Goal: Task Accomplishment & Management: Complete application form

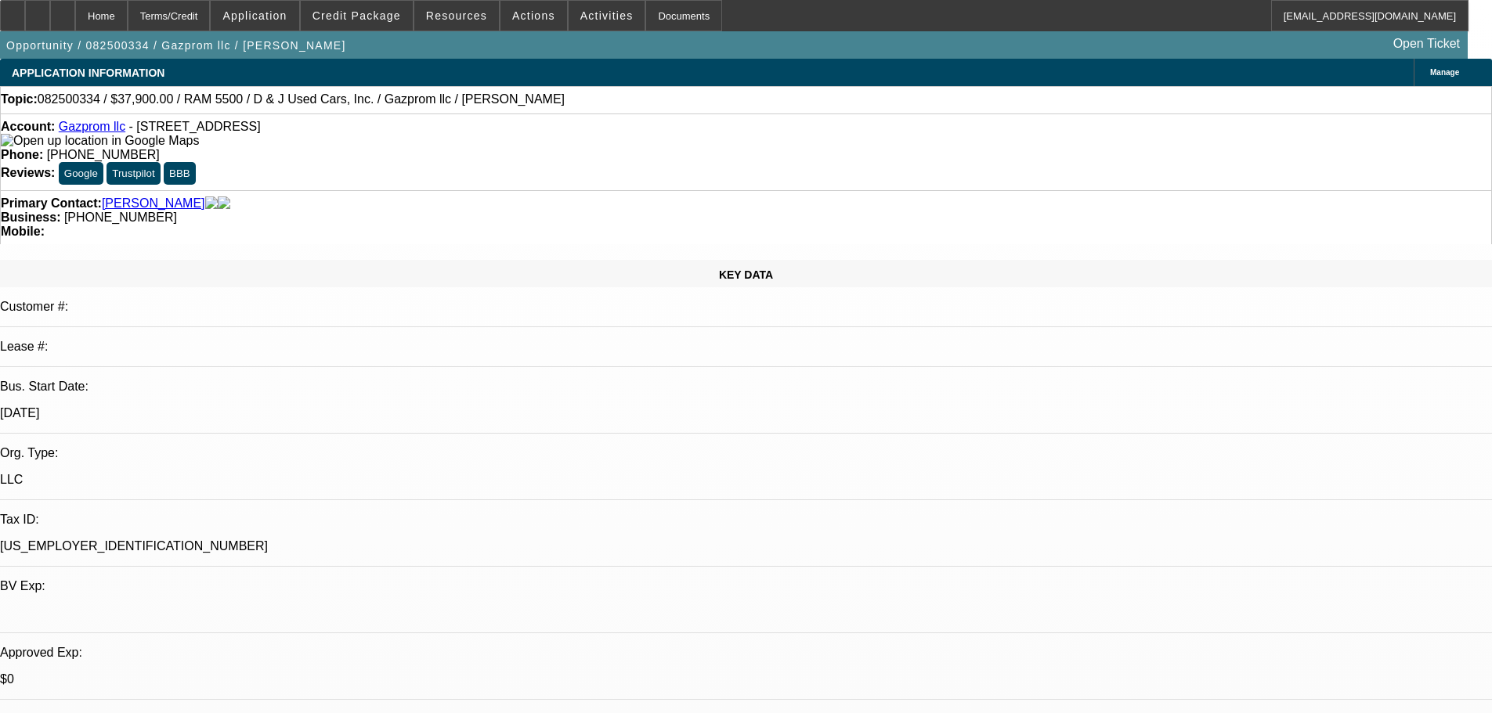
select select "0"
select select "0.1"
select select "4"
select select "0"
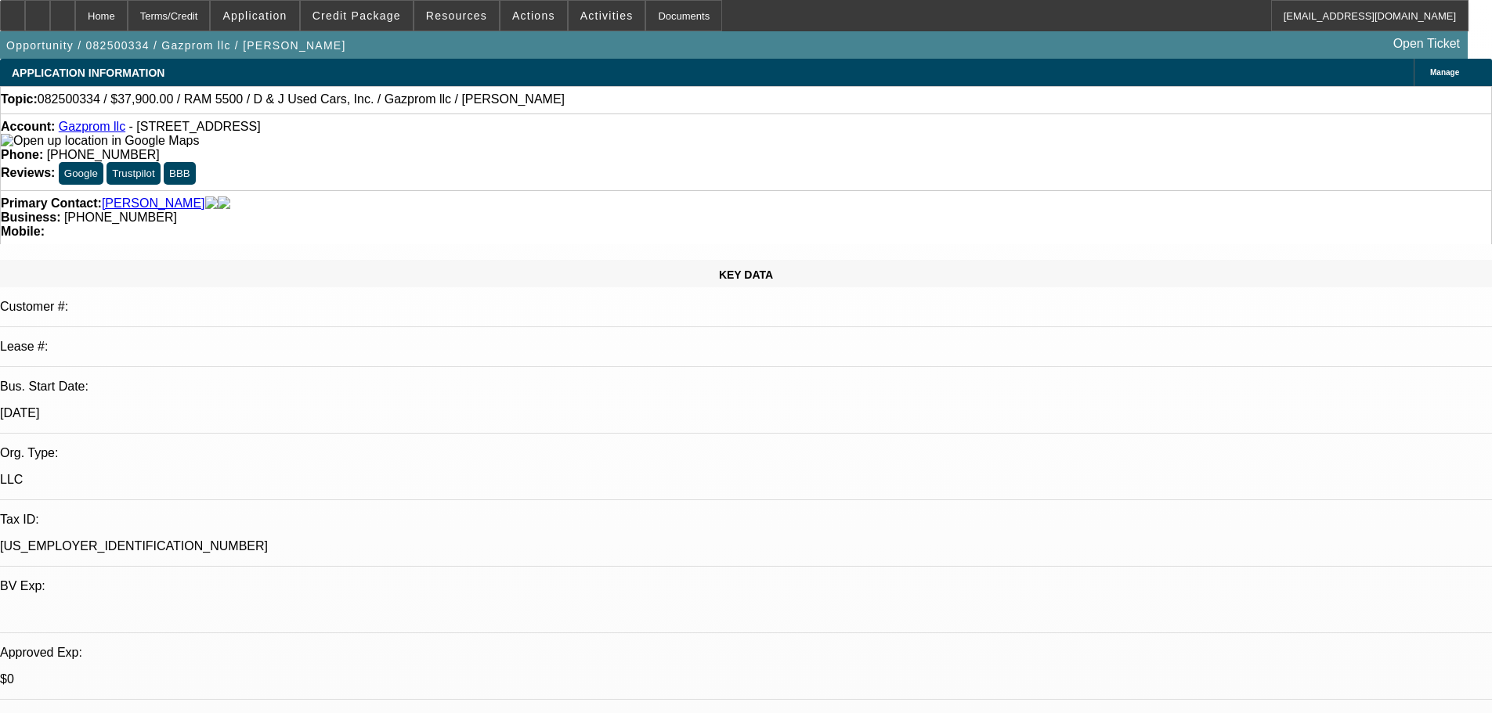
select select "0"
select select "0.1"
select select "4"
select select "0"
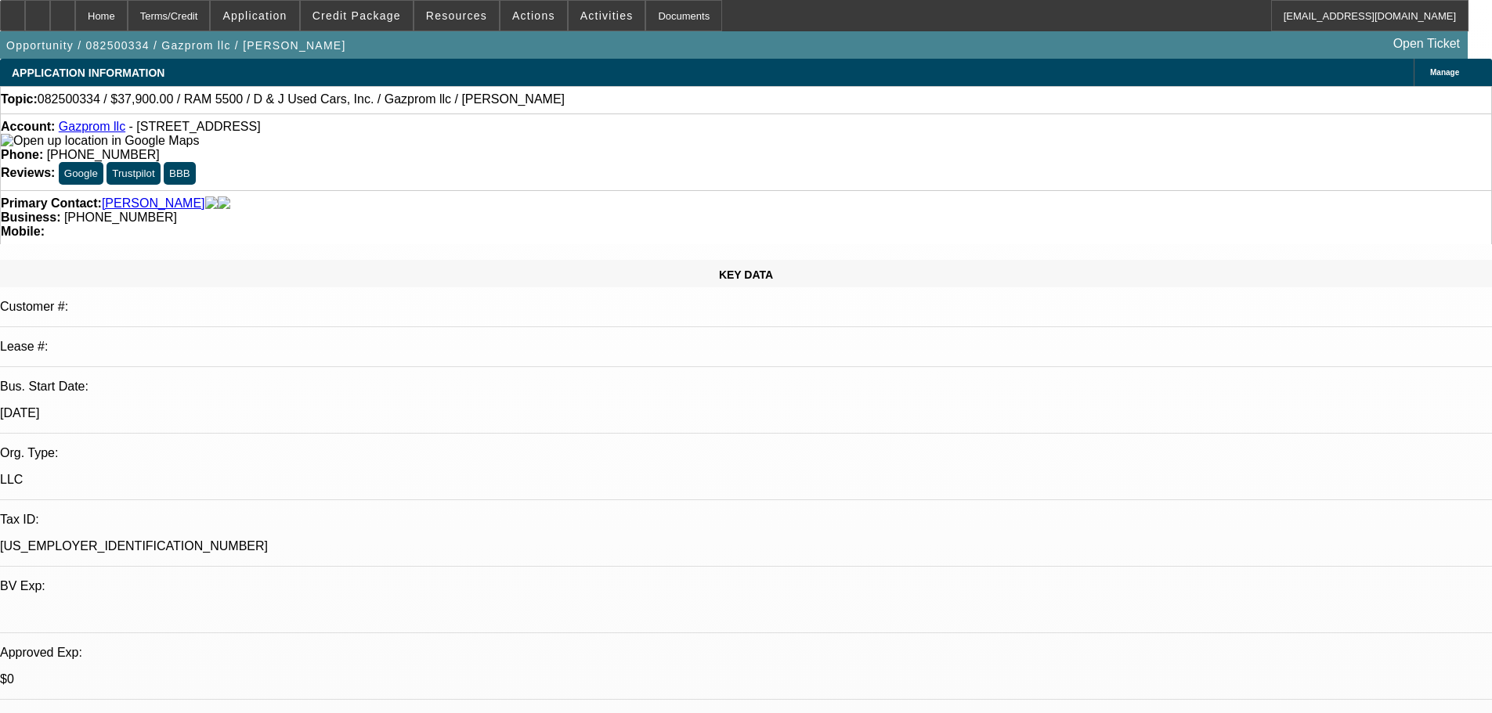
select select "0.1"
select select "4"
click at [75, 20] on div at bounding box center [62, 15] width 25 height 31
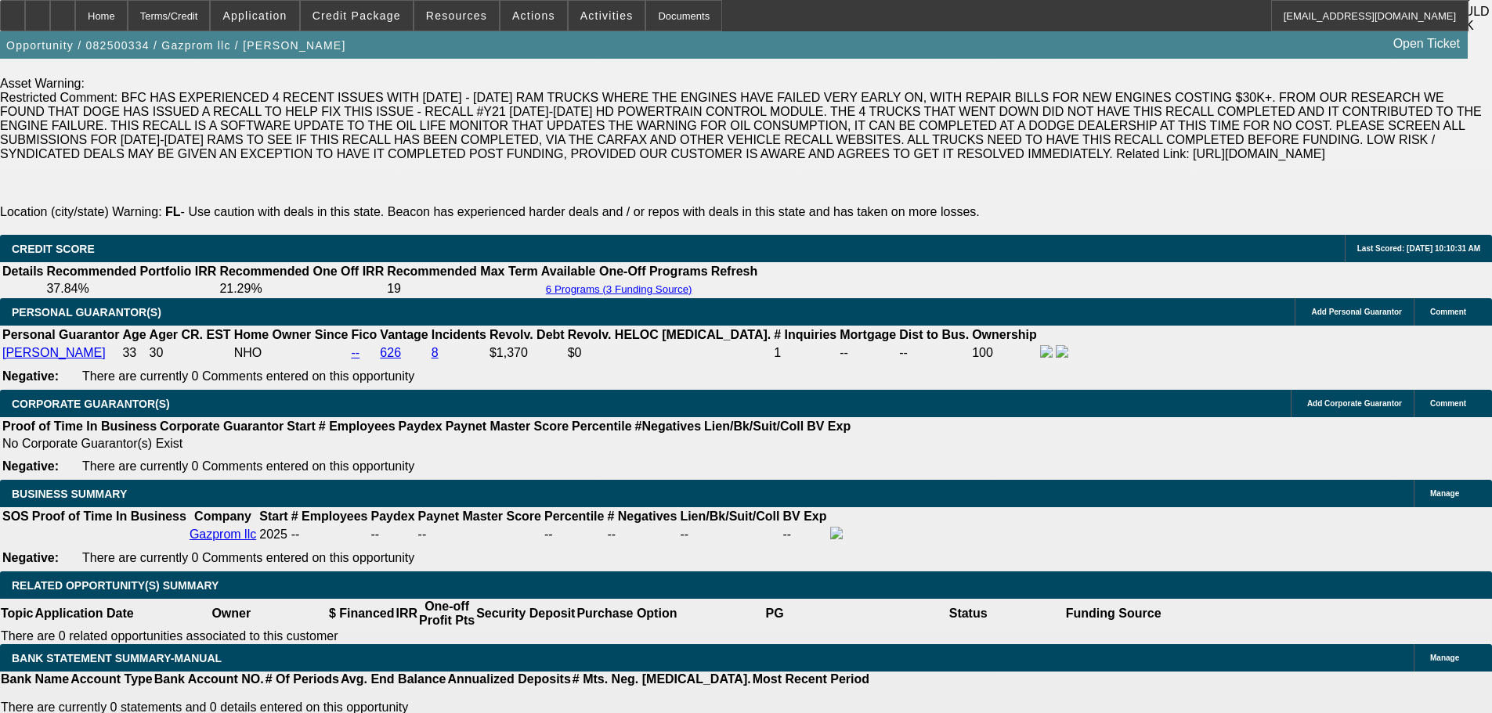
select select "0"
select select "0.1"
select select "0"
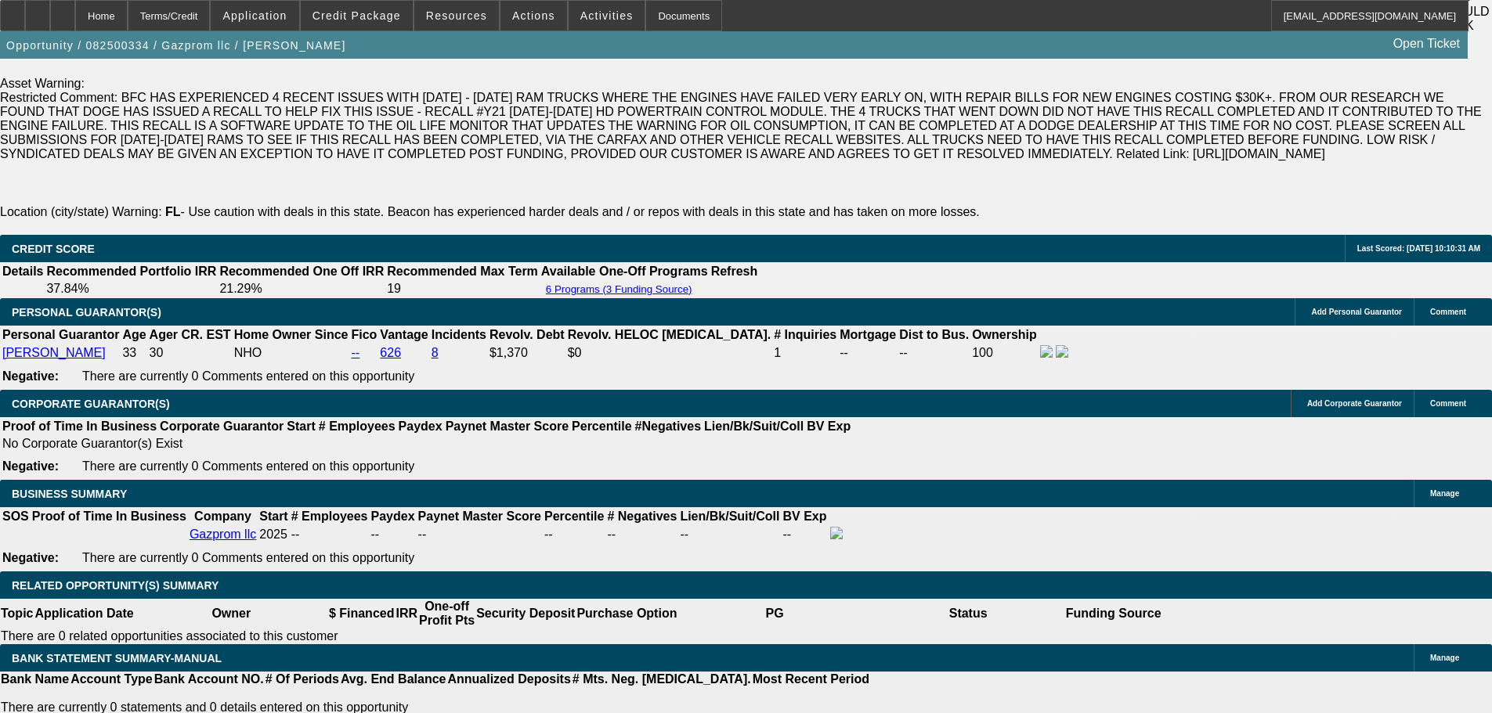
select select "0.1"
select select "0"
select select "0.1"
select select "1"
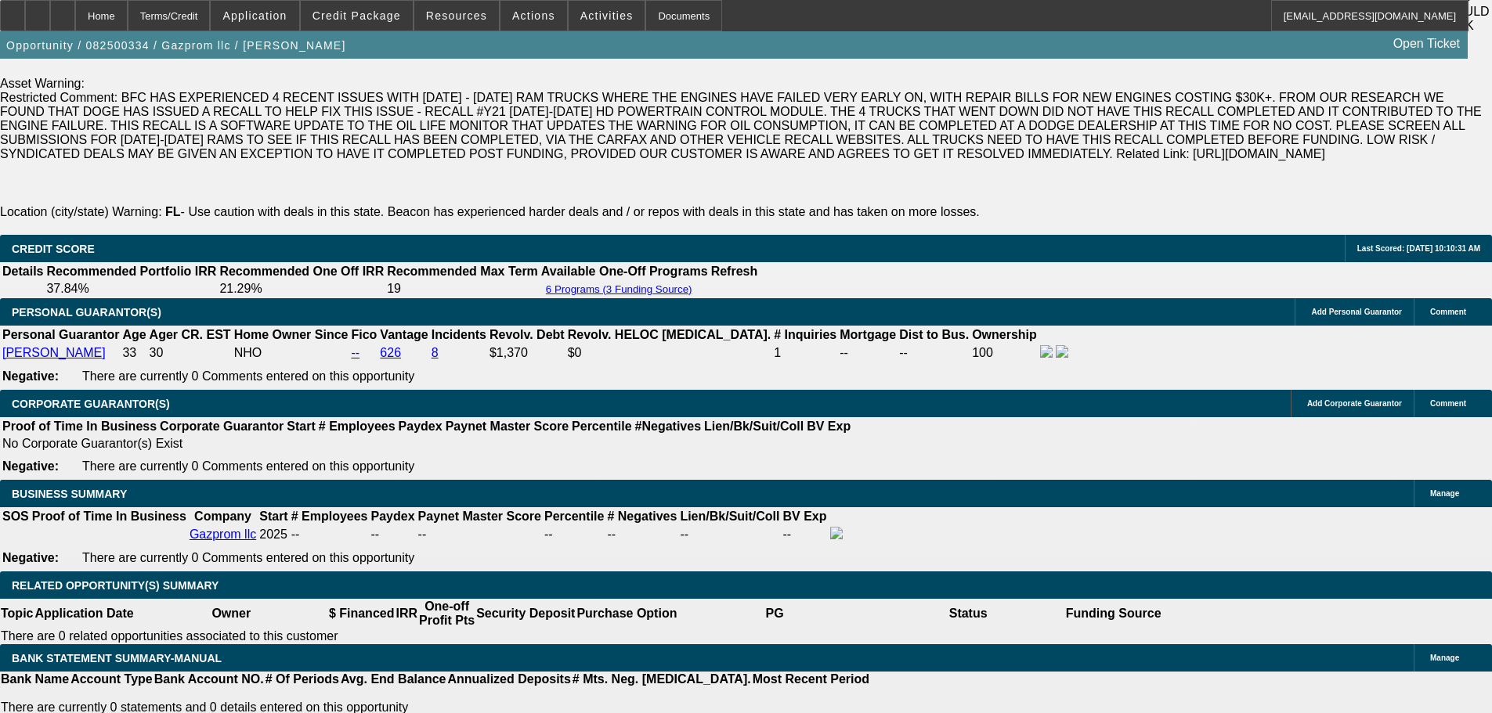
select select "1"
select select "4"
select select "1"
select select "4"
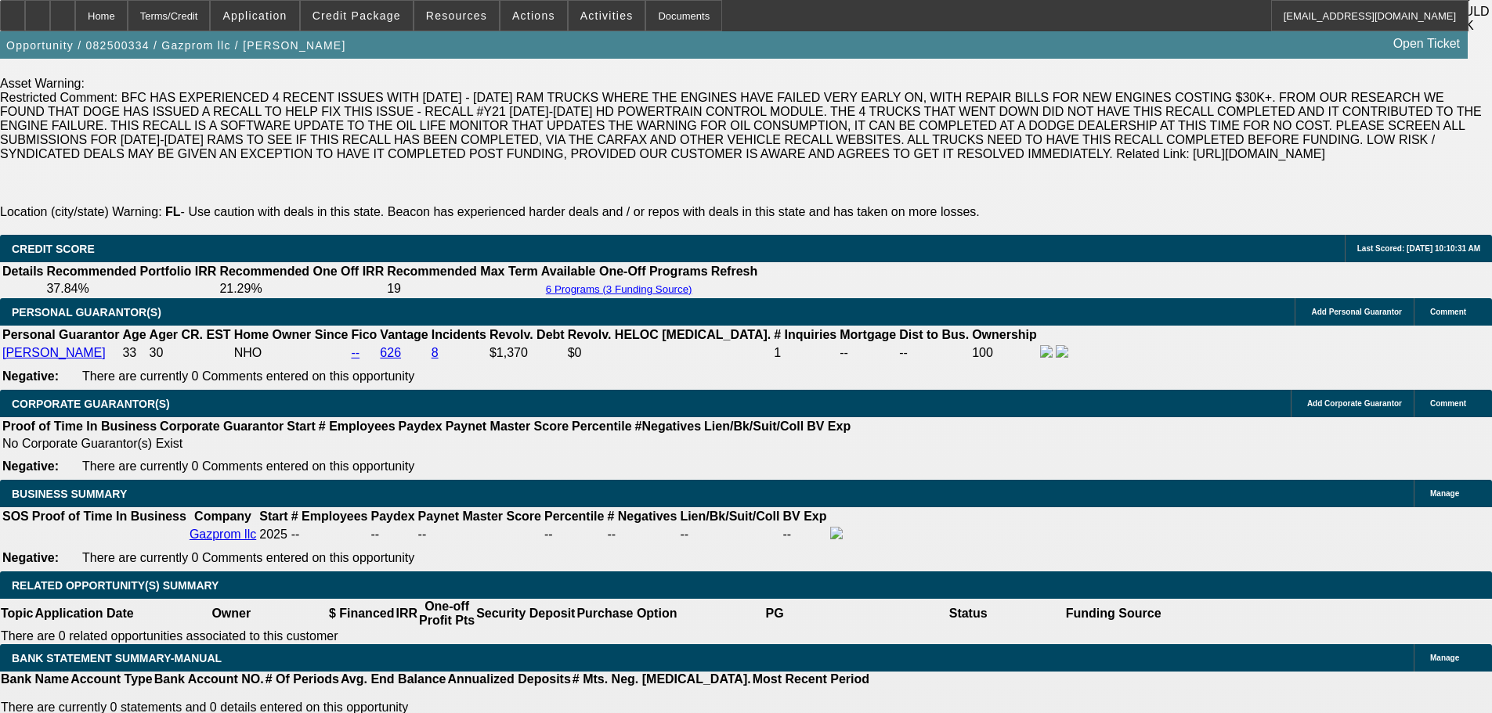
select select "1"
select select "4"
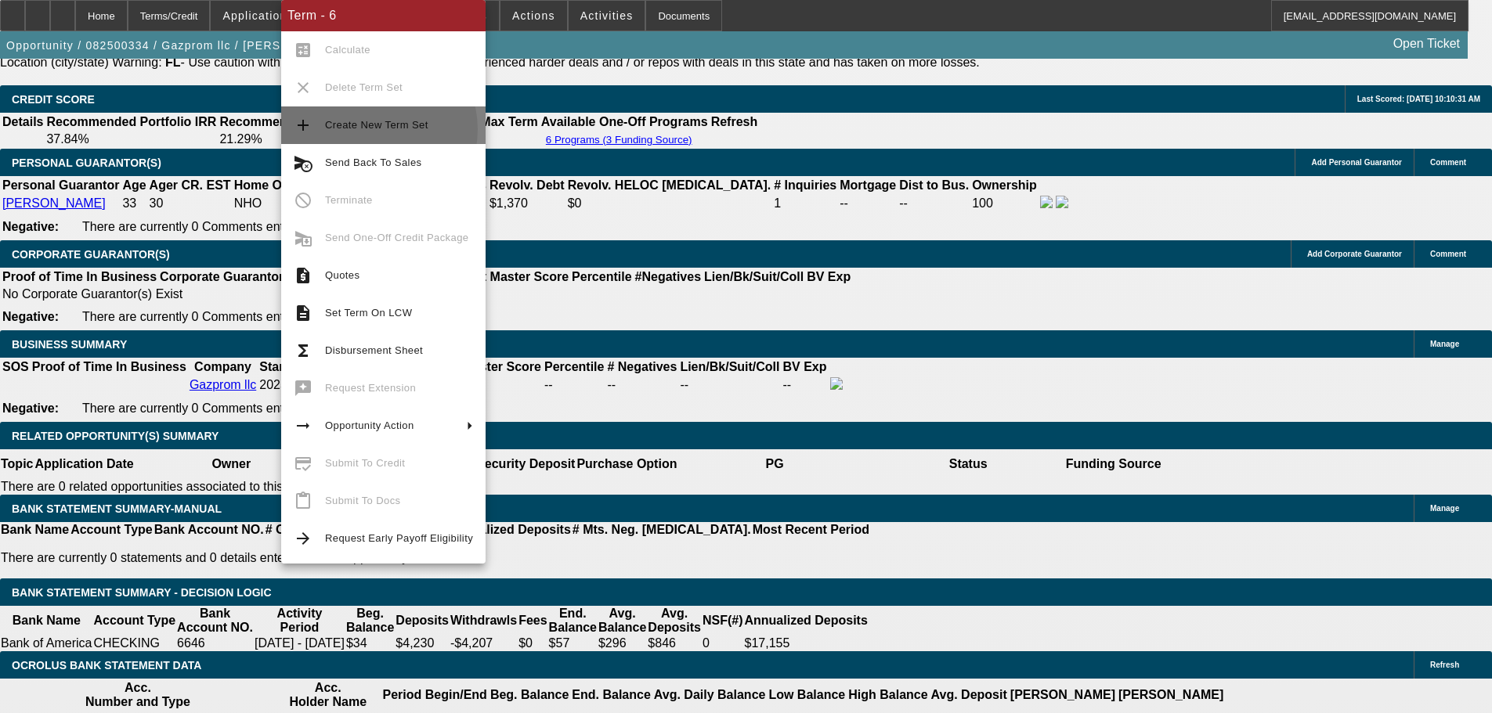
click at [377, 129] on span "Create New Term Set" at bounding box center [376, 125] width 103 height 12
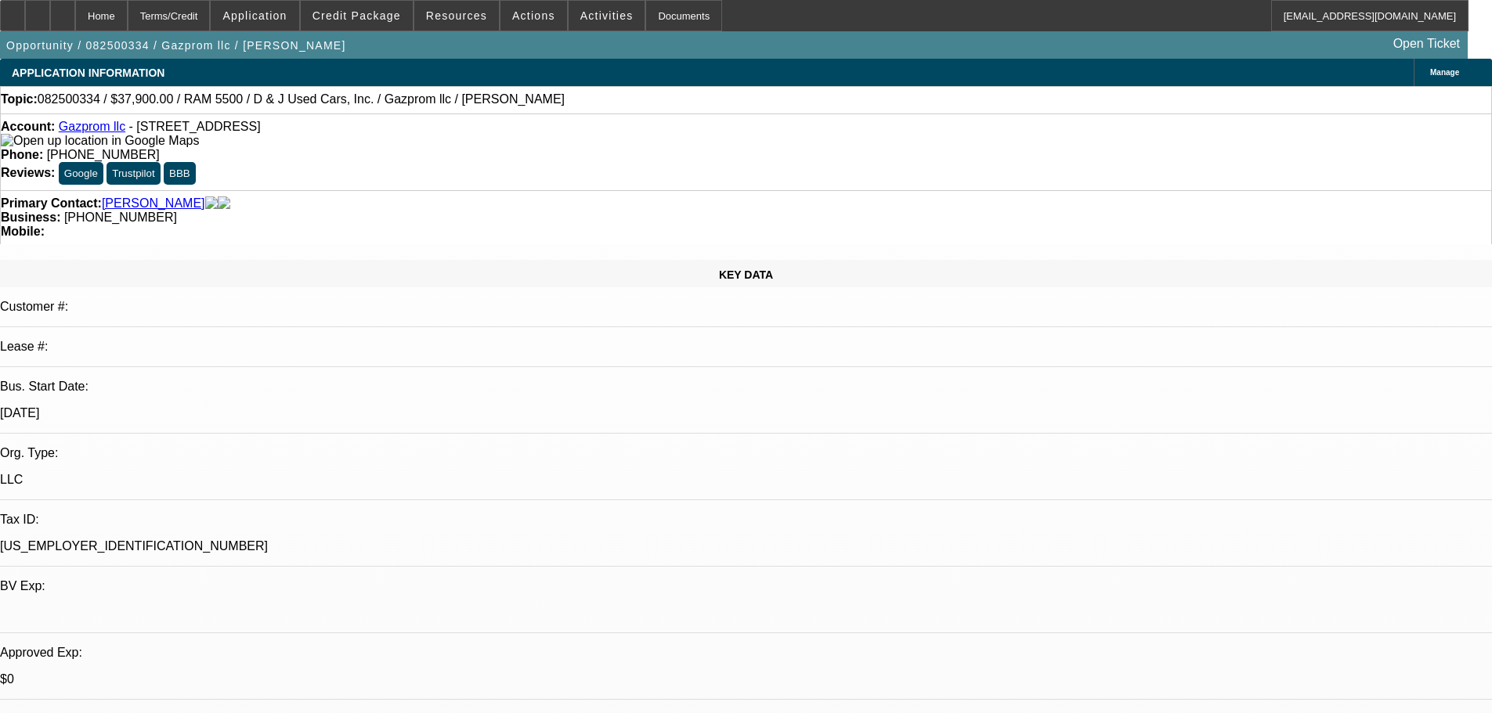
select select "0"
select select "0.1"
select select "4"
select select "0"
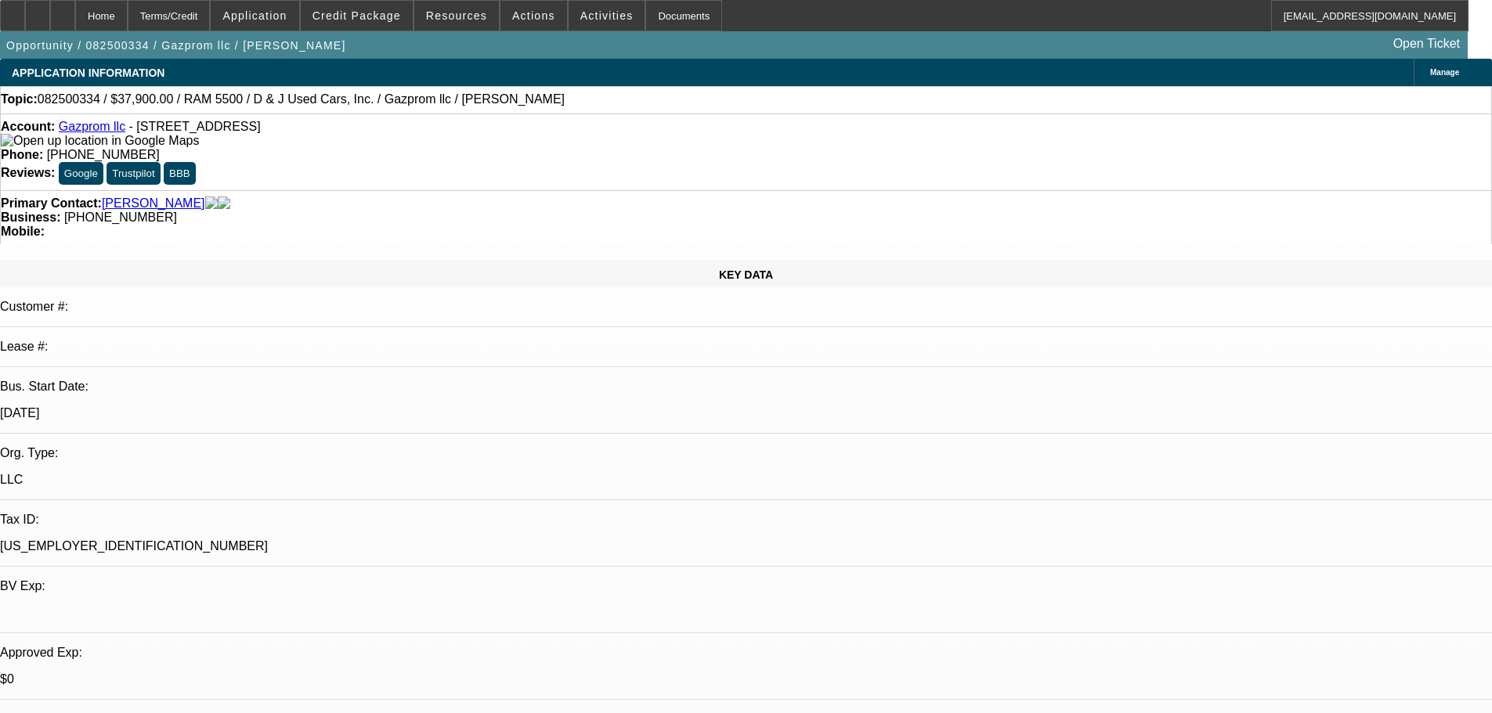
select select "0"
select select "0.1"
select select "4"
select select "0"
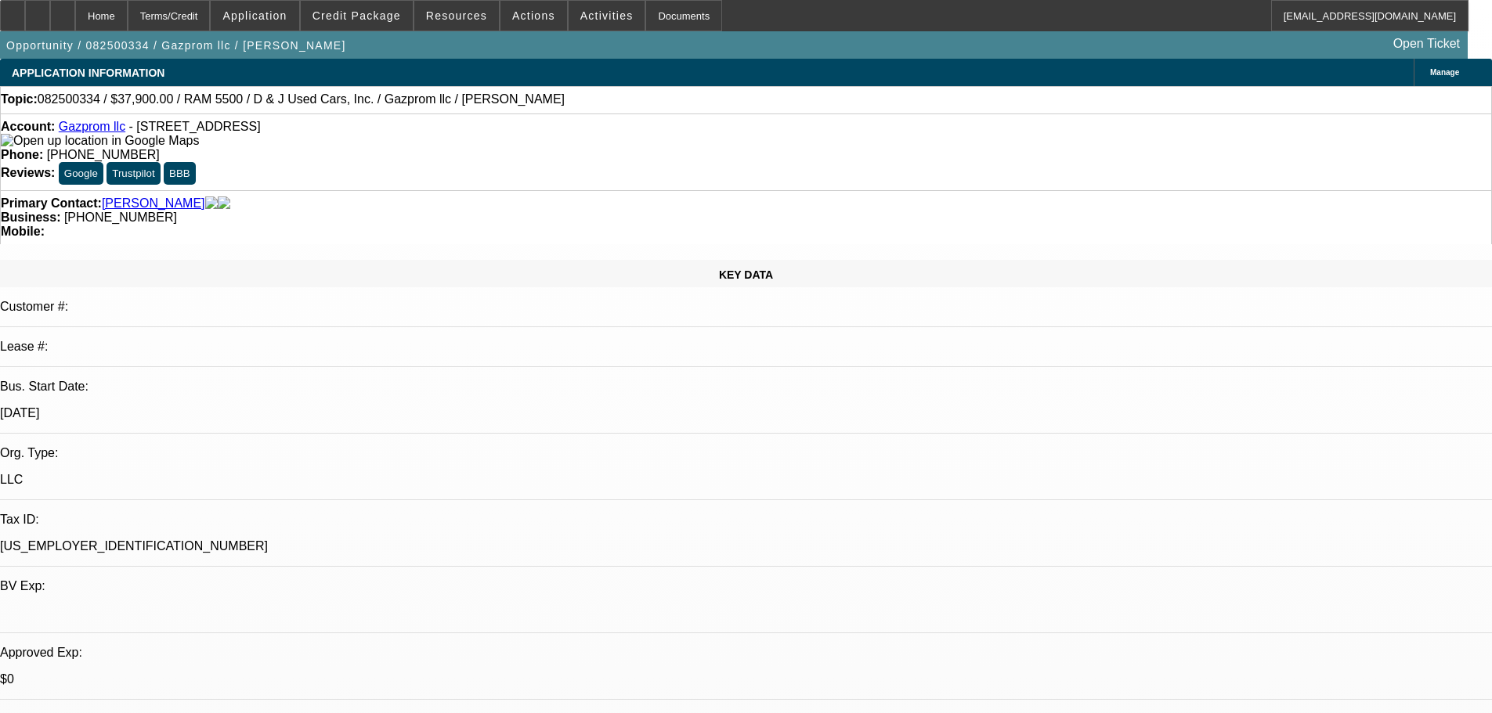
select select "0.1"
select select "4"
select select "0"
select select "0.1"
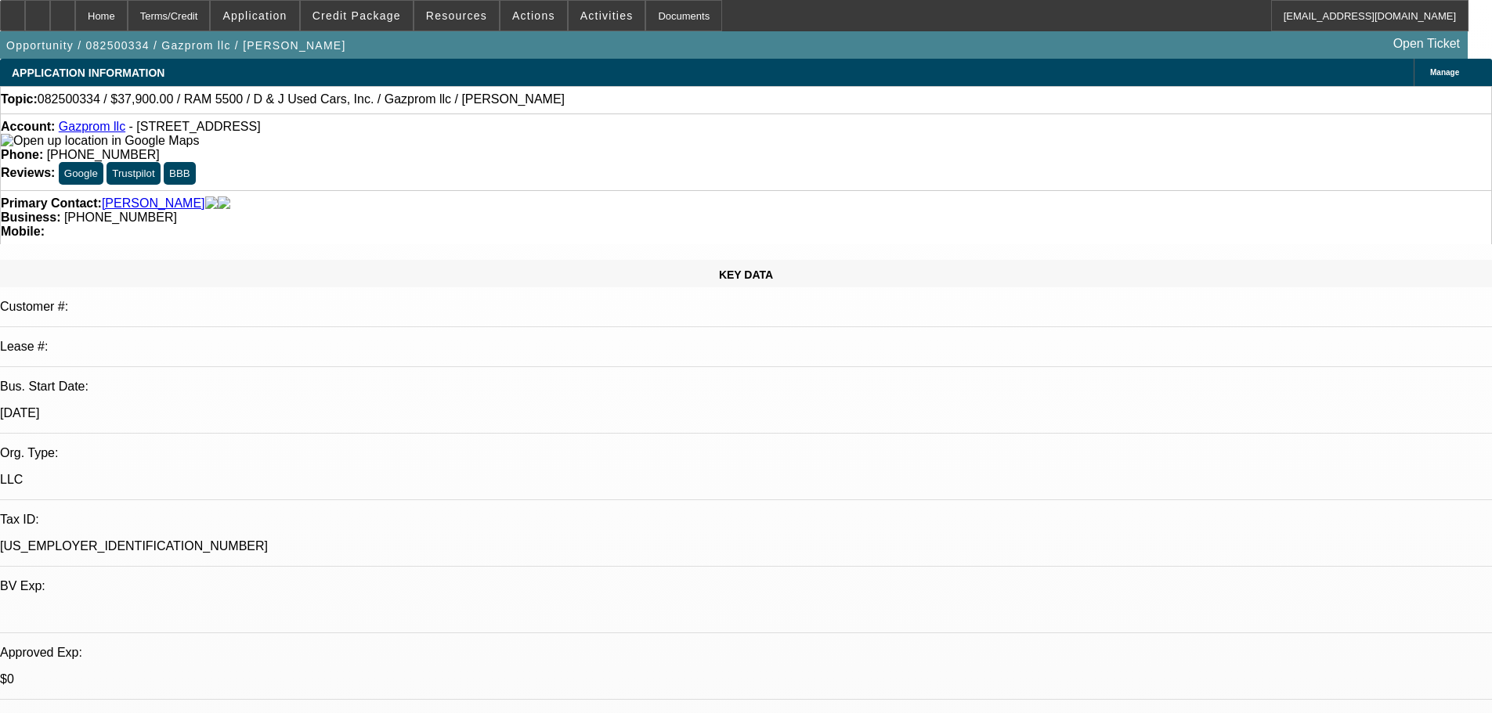
select select "4"
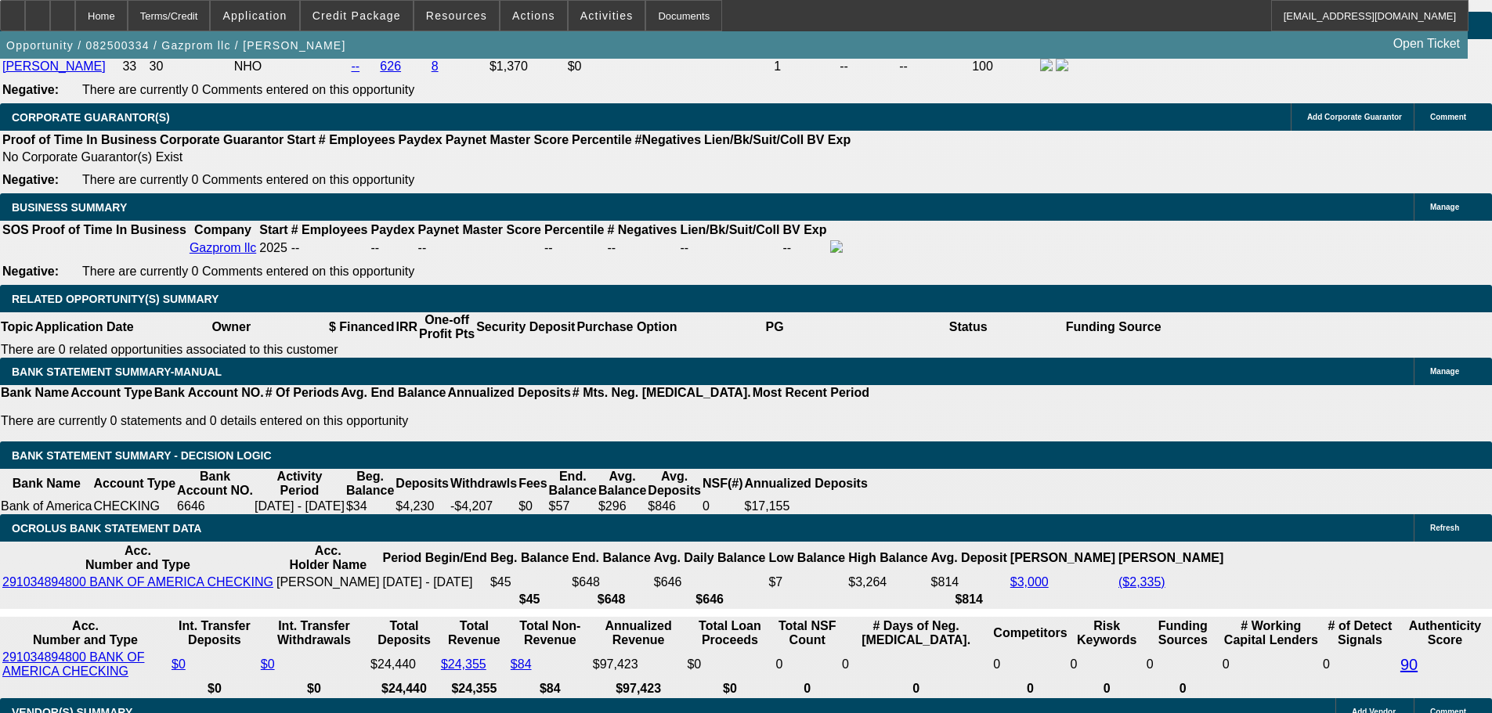
scroll to position [2695, 0]
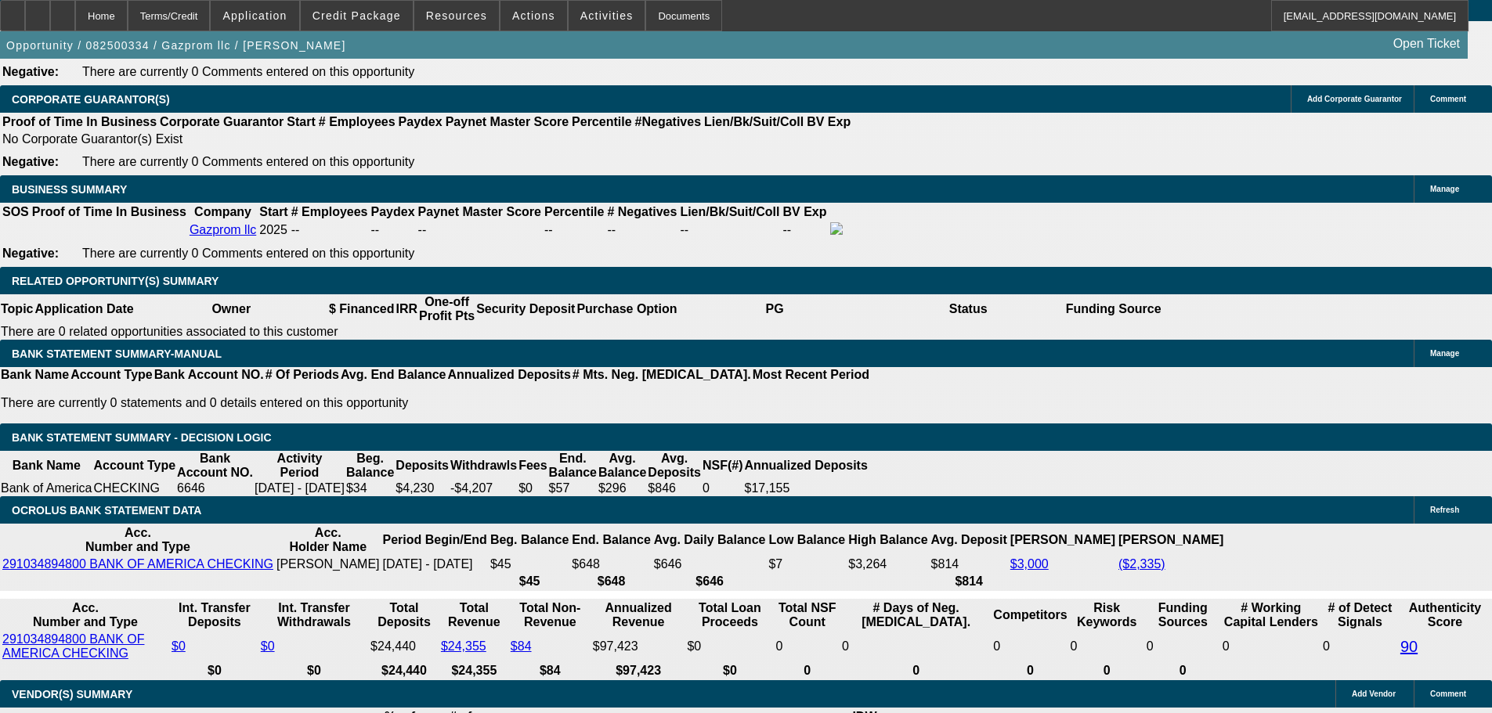
select select "0.05"
type input "$1,895.00"
type input "UNKNOWN"
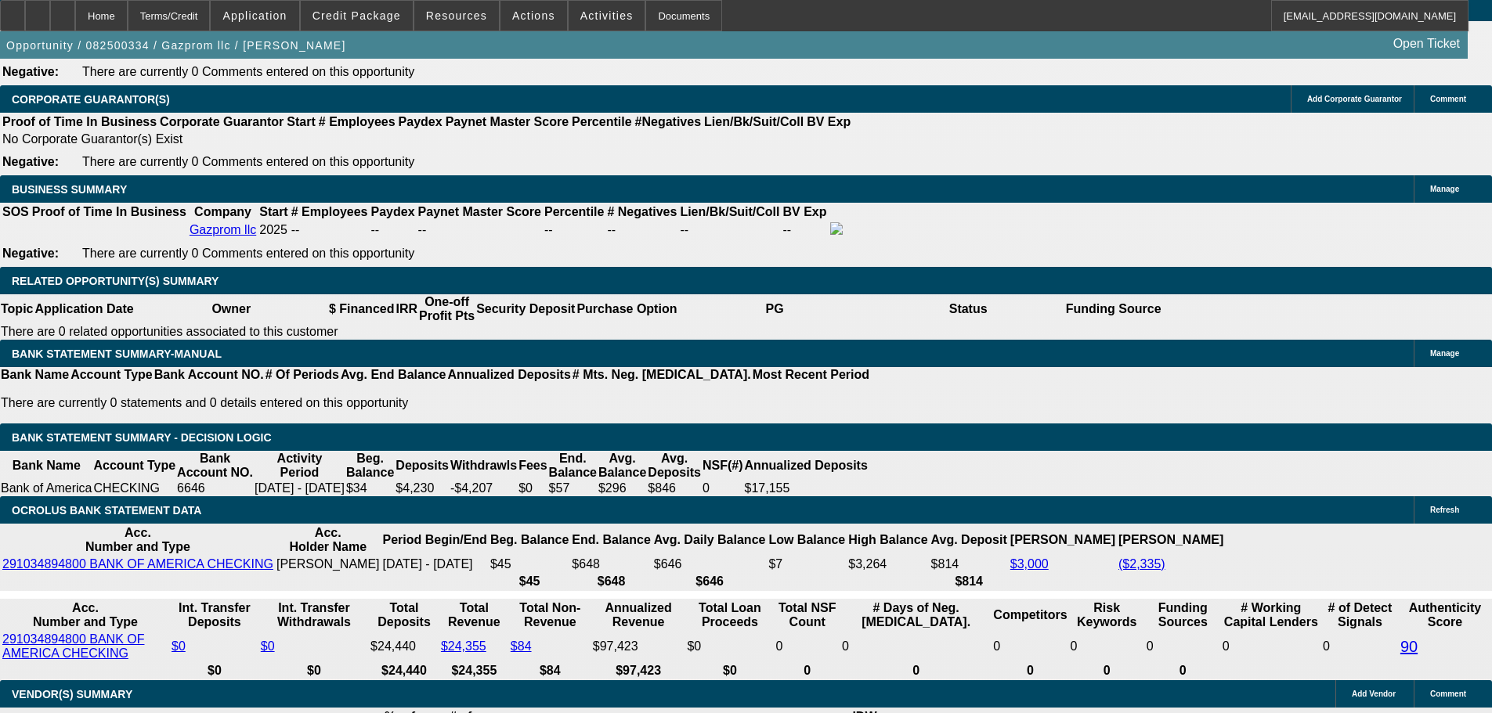
type input "$1,976.26"
select select "2"
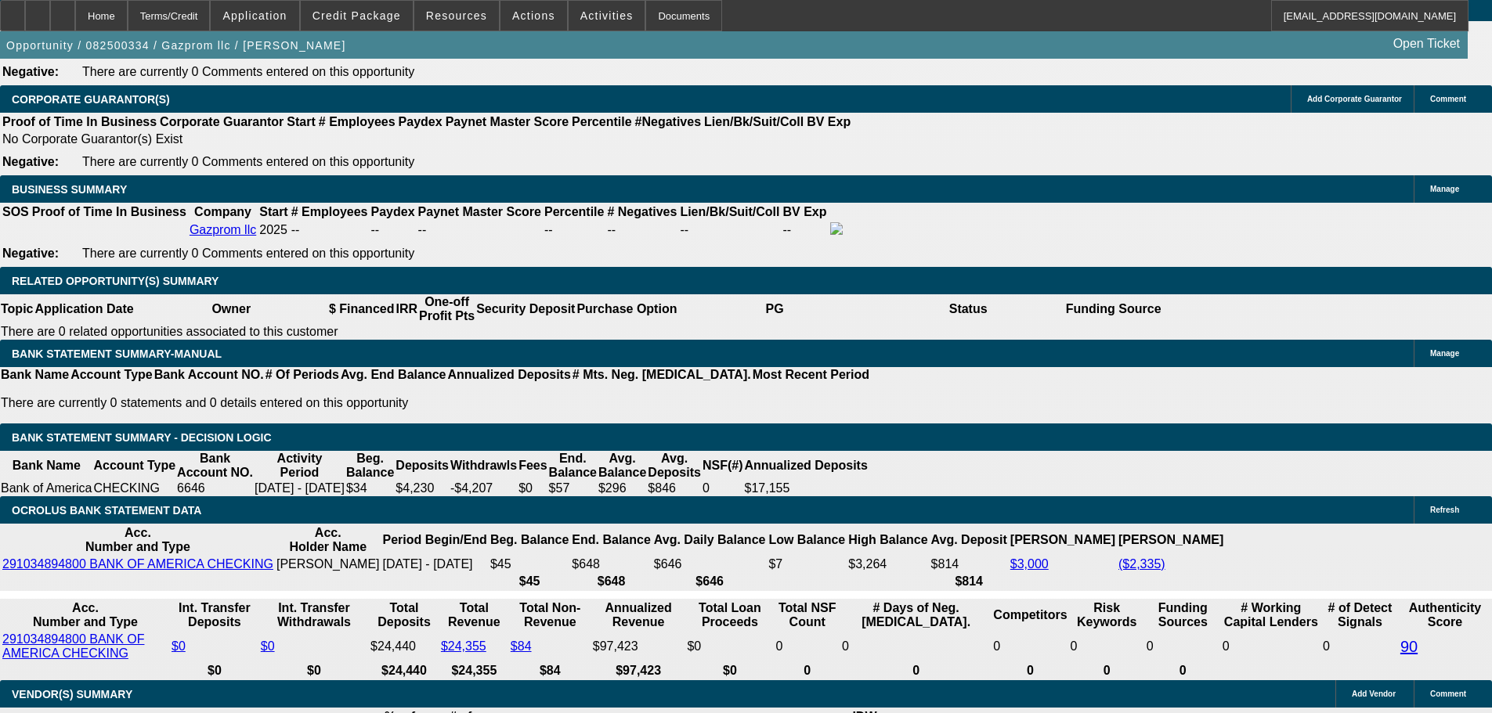
select select "2"
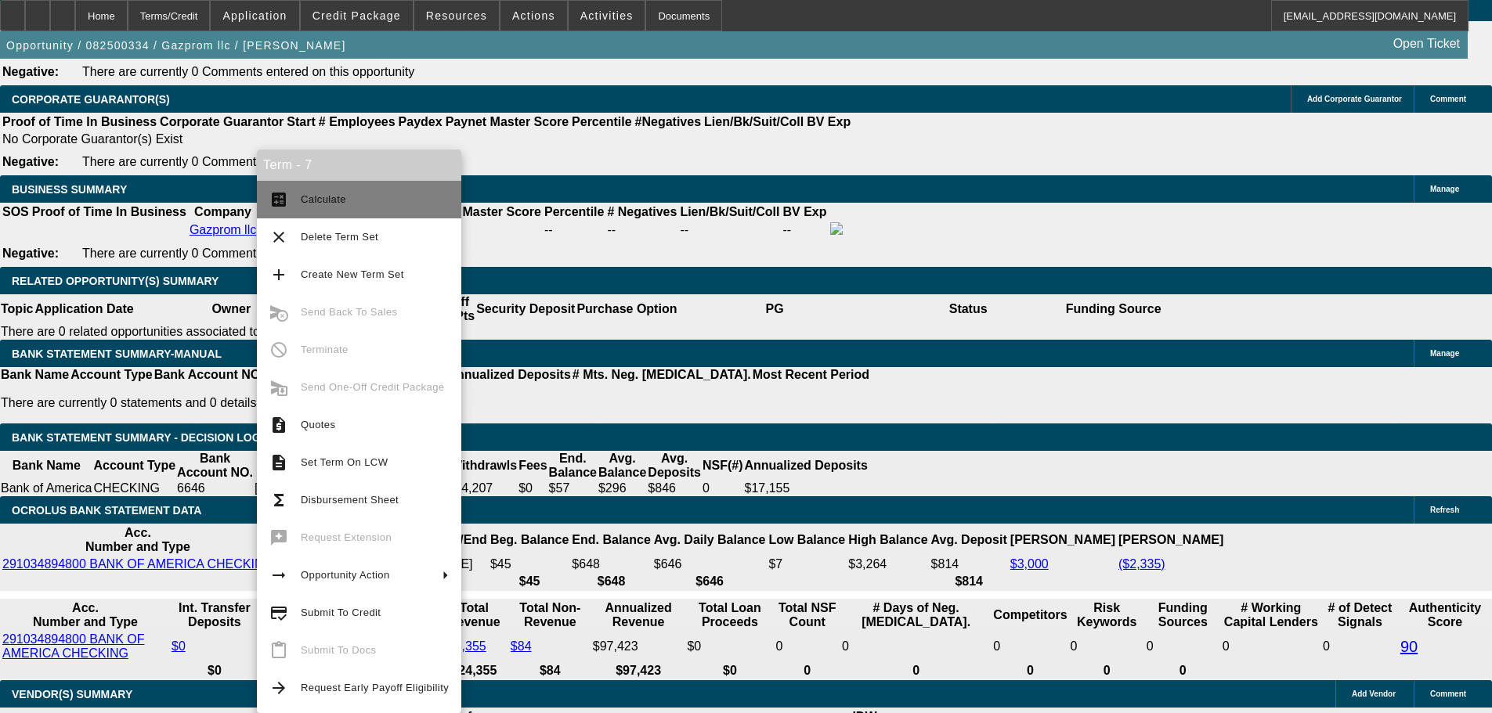
click at [357, 189] on button "calculate Calculate" at bounding box center [359, 200] width 204 height 38
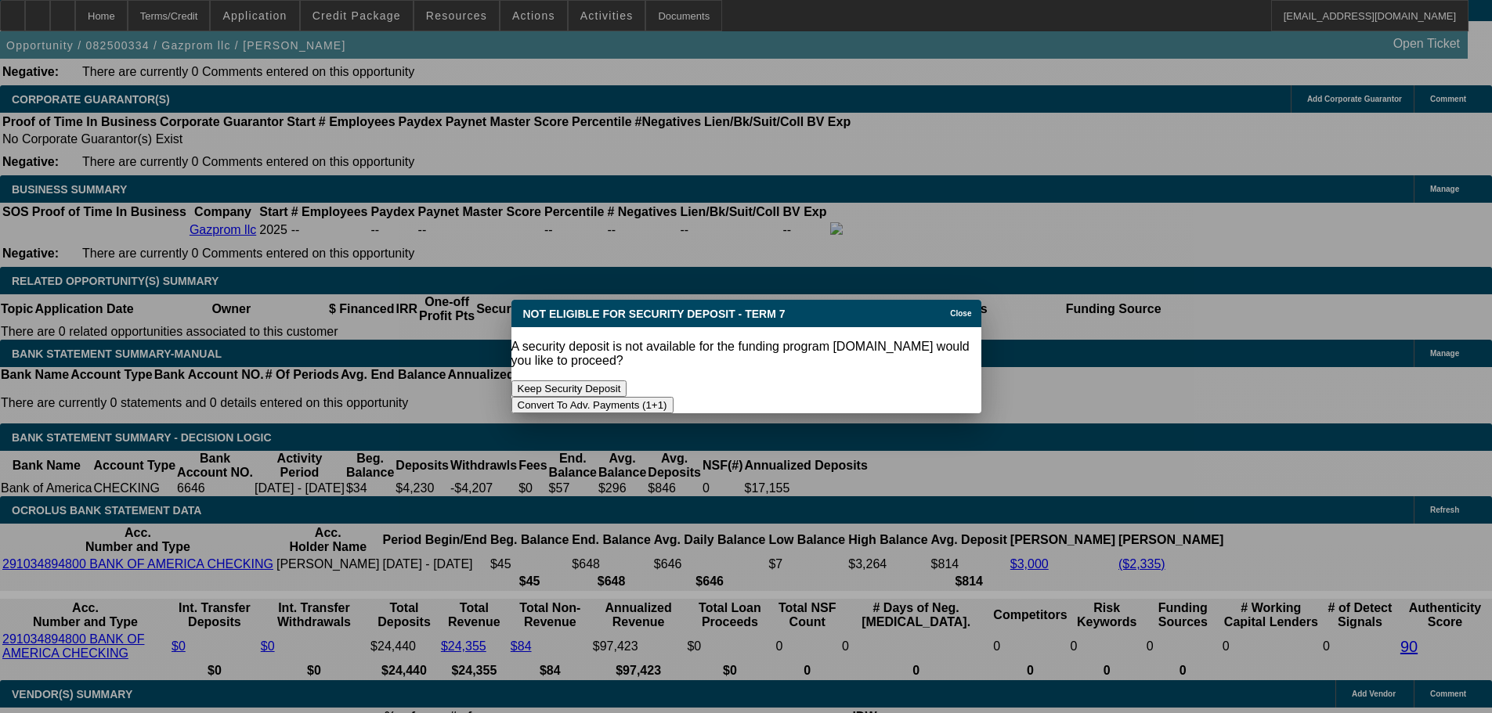
scroll to position [0, 0]
click at [673, 397] on button "Convert To Adv. Payments (1+1)" at bounding box center [592, 405] width 162 height 16
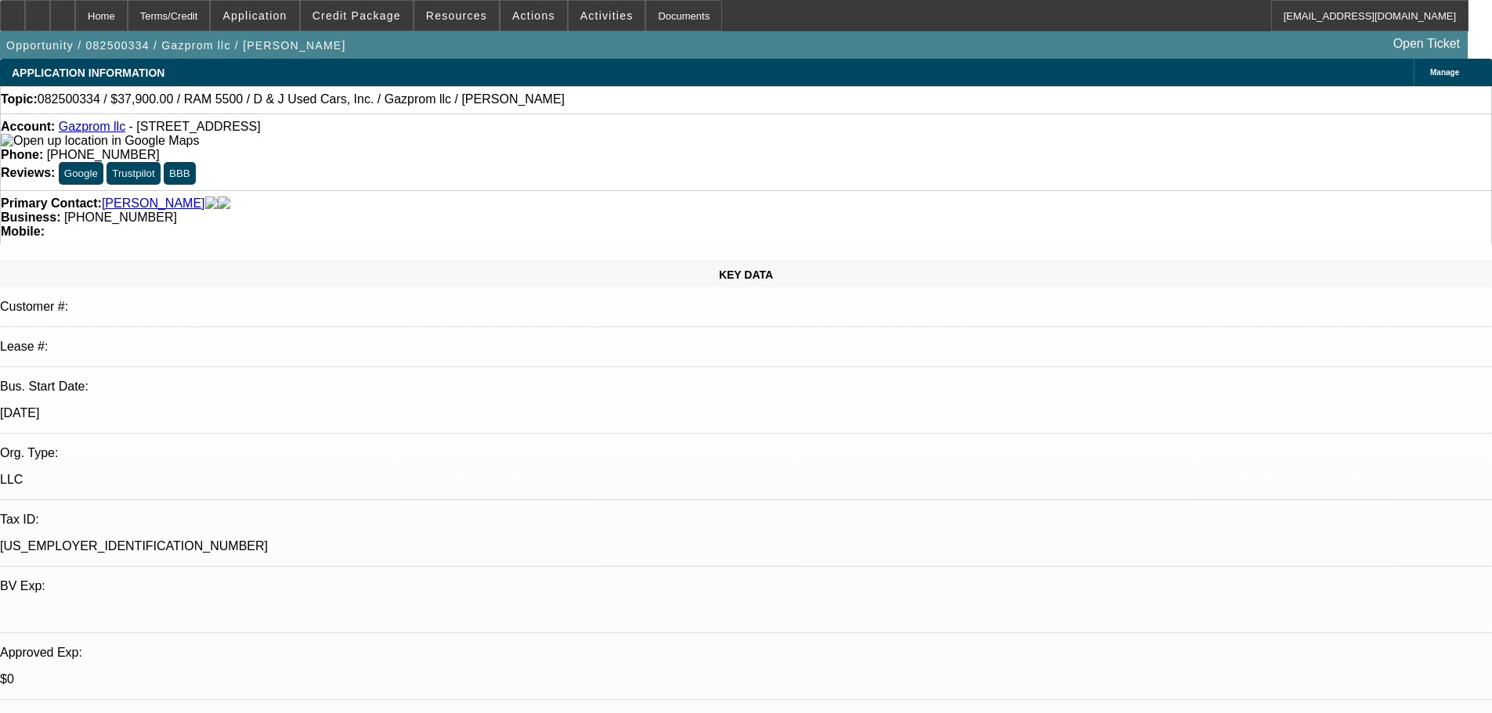
scroll to position [2695, 0]
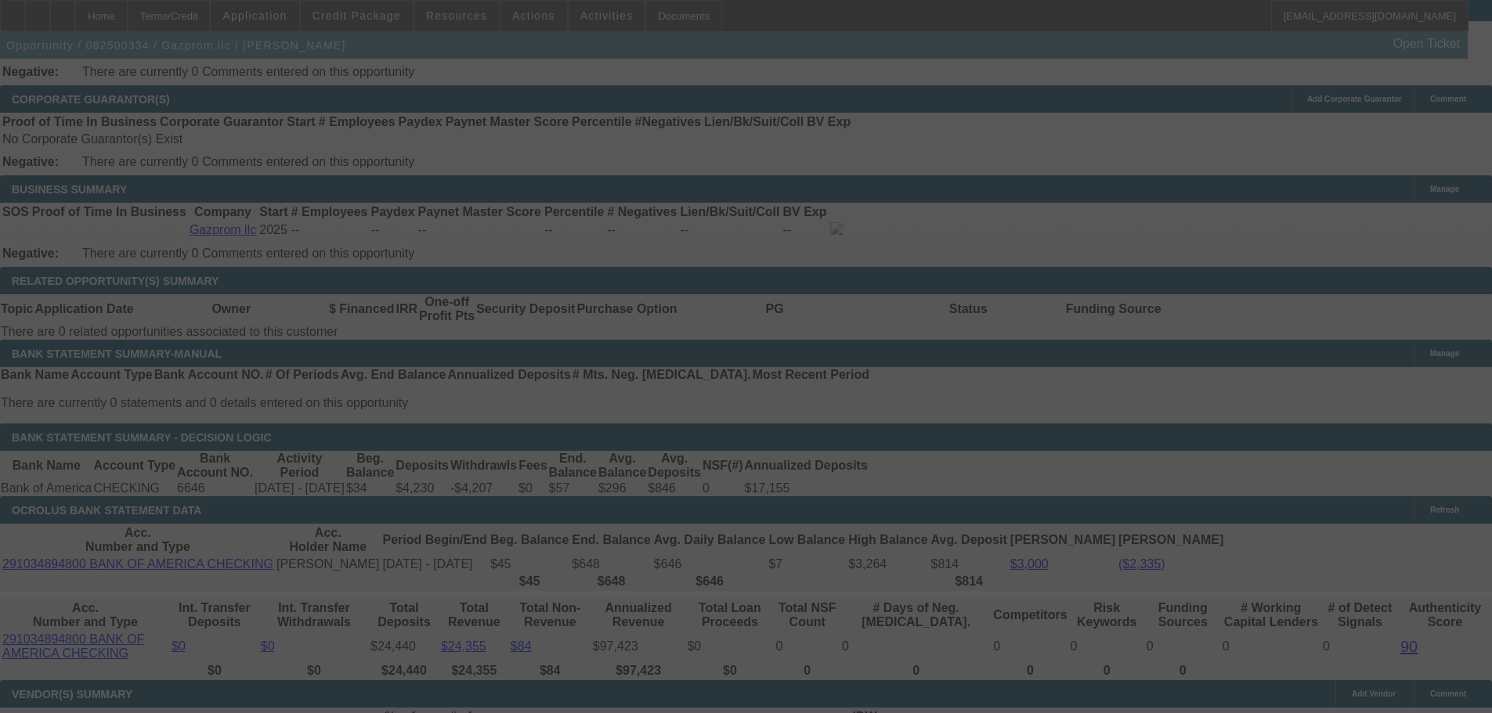
type input "$0.00"
select select "0"
select select "1"
select select "0"
select select "0.1"
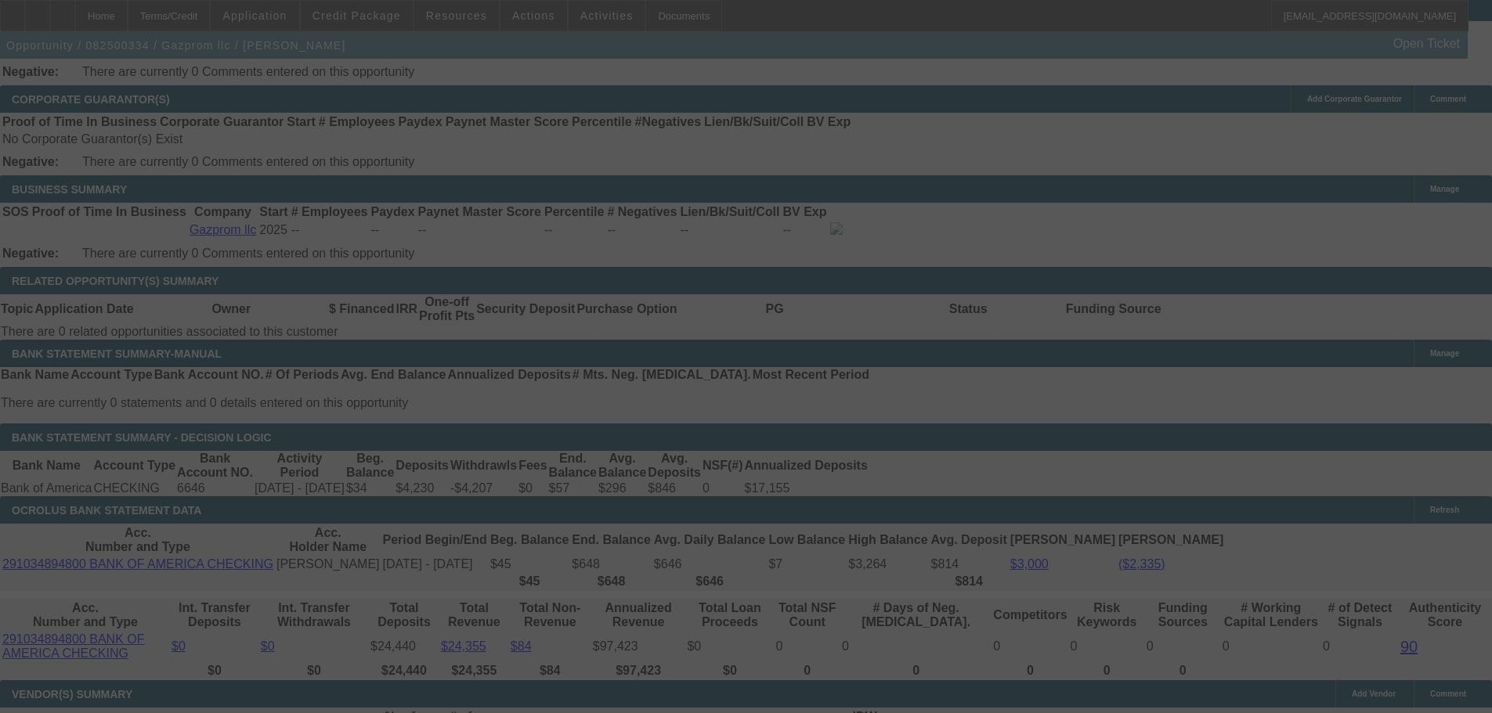
select select "4"
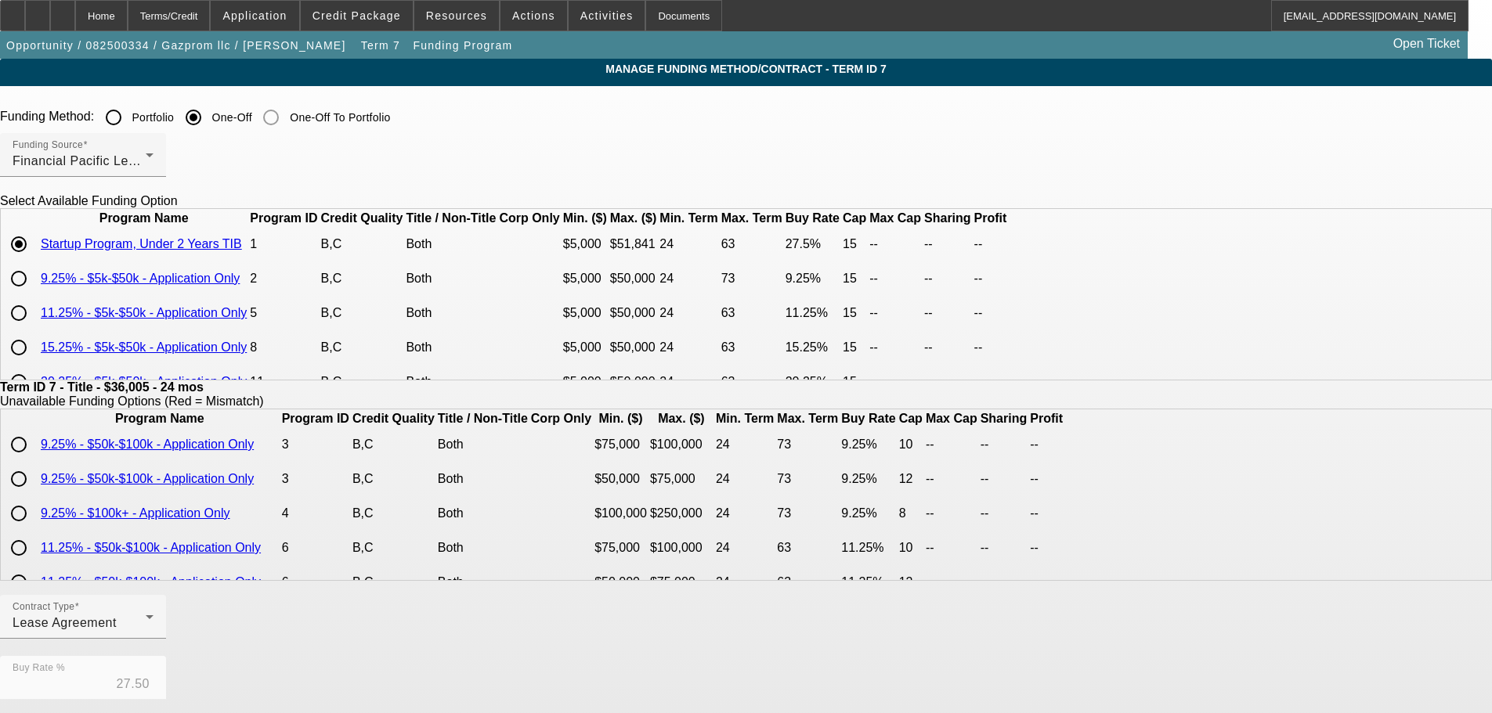
click at [129, 117] on input "Portfolio" at bounding box center [113, 117] width 31 height 31
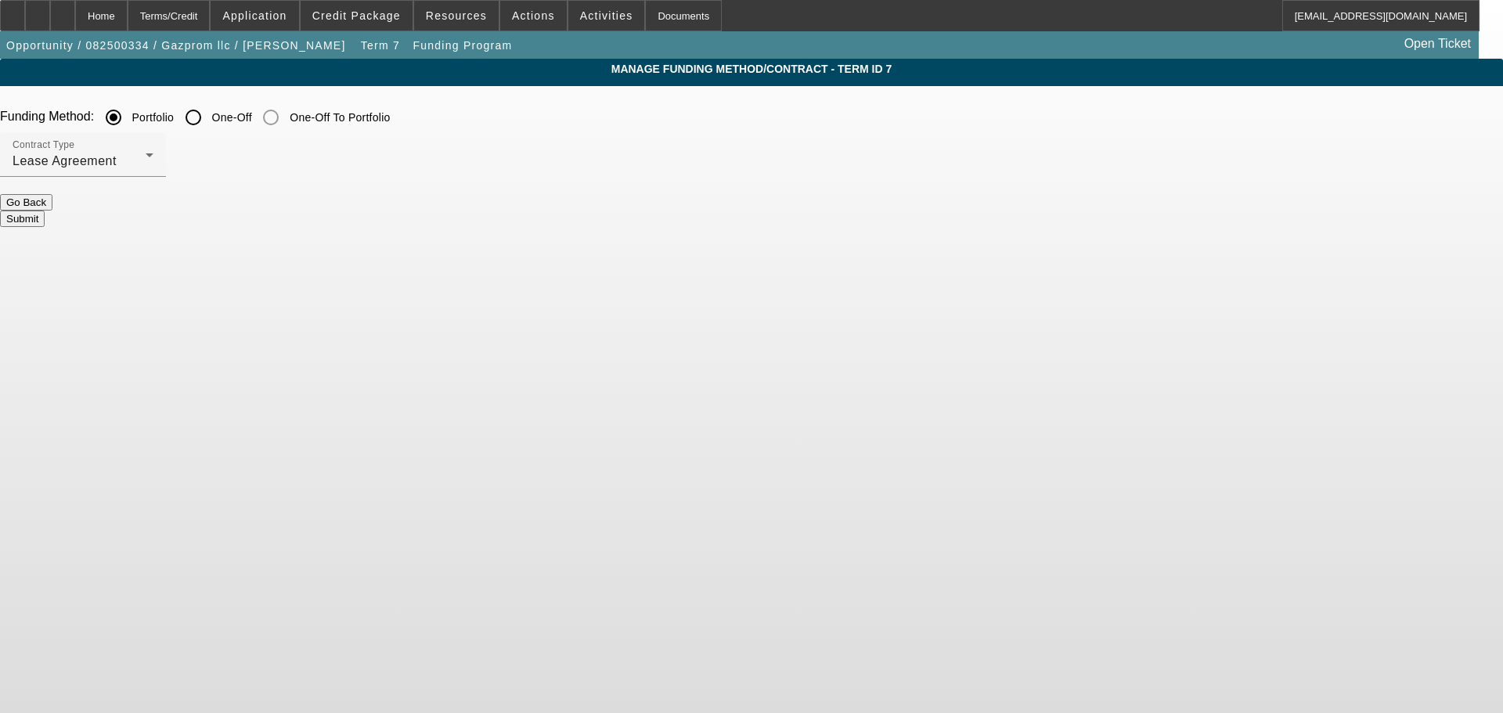
click at [45, 211] on button "Submit" at bounding box center [22, 219] width 45 height 16
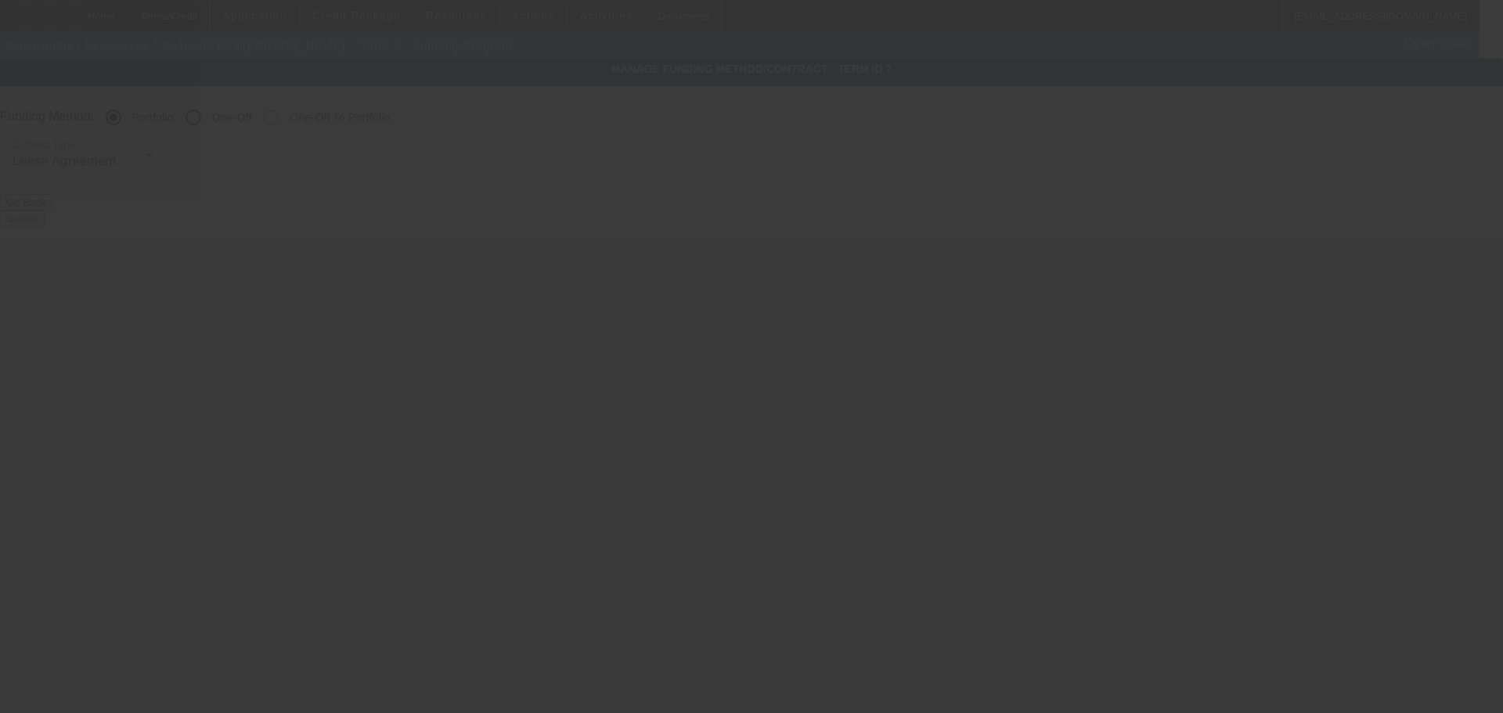
radio input "false"
radio input "true"
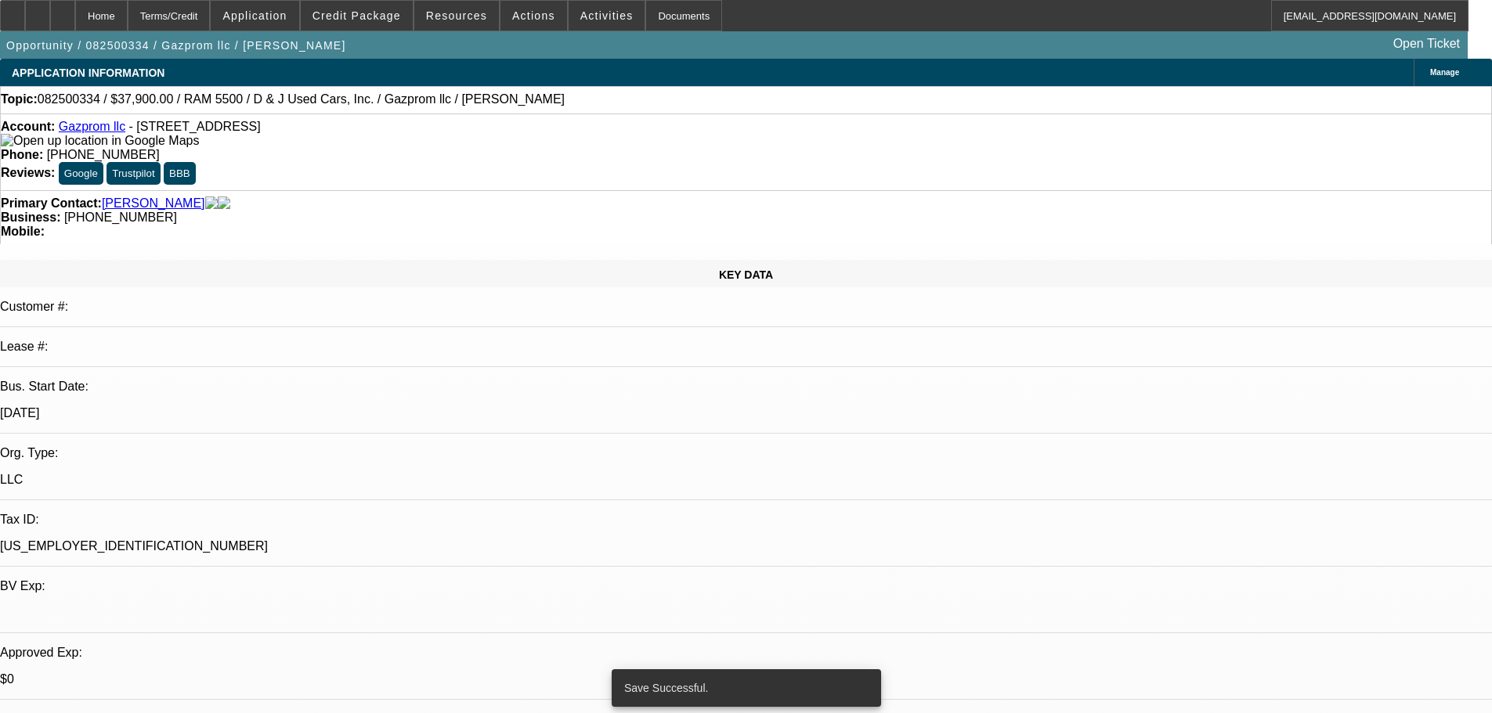
select select "0"
select select "0.1"
select select "4"
select select "0"
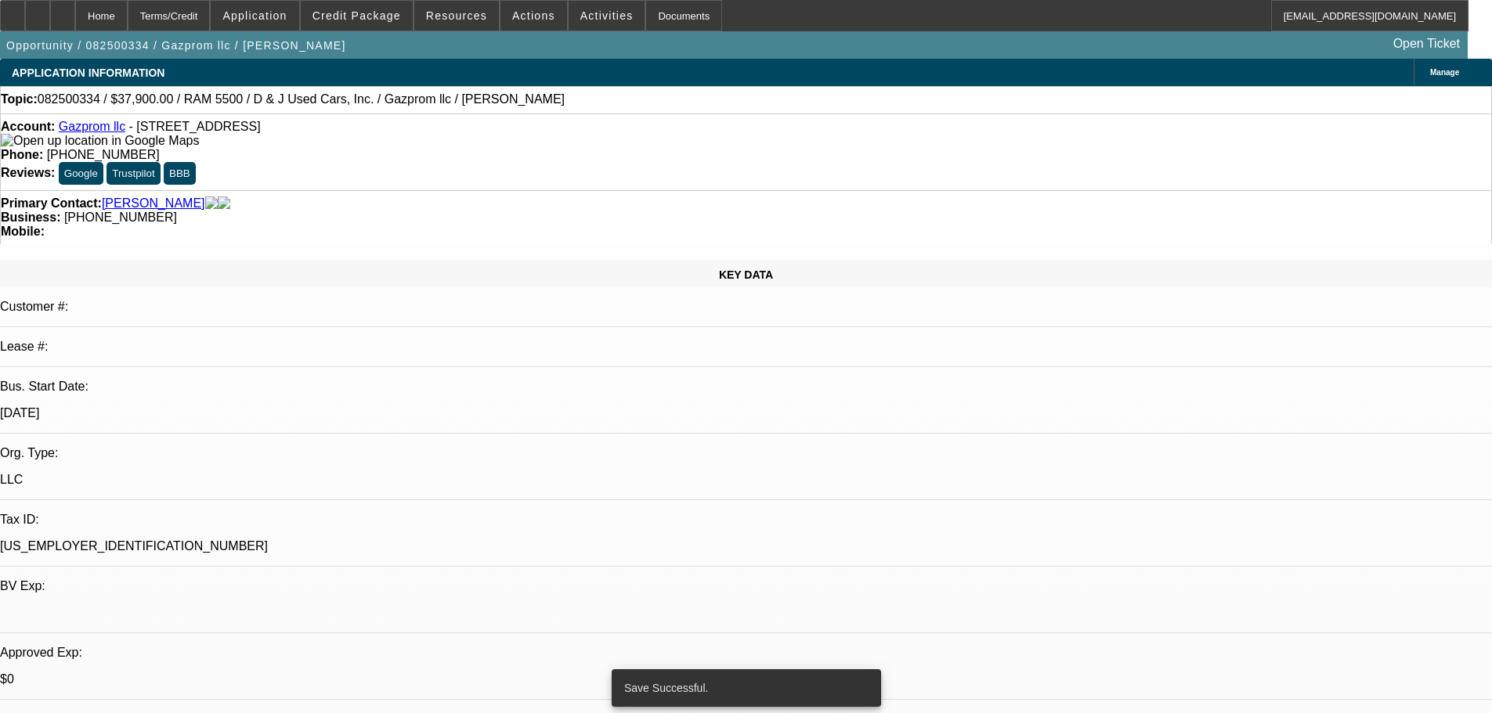
select select "0.1"
select select "4"
select select "0"
select select "0.1"
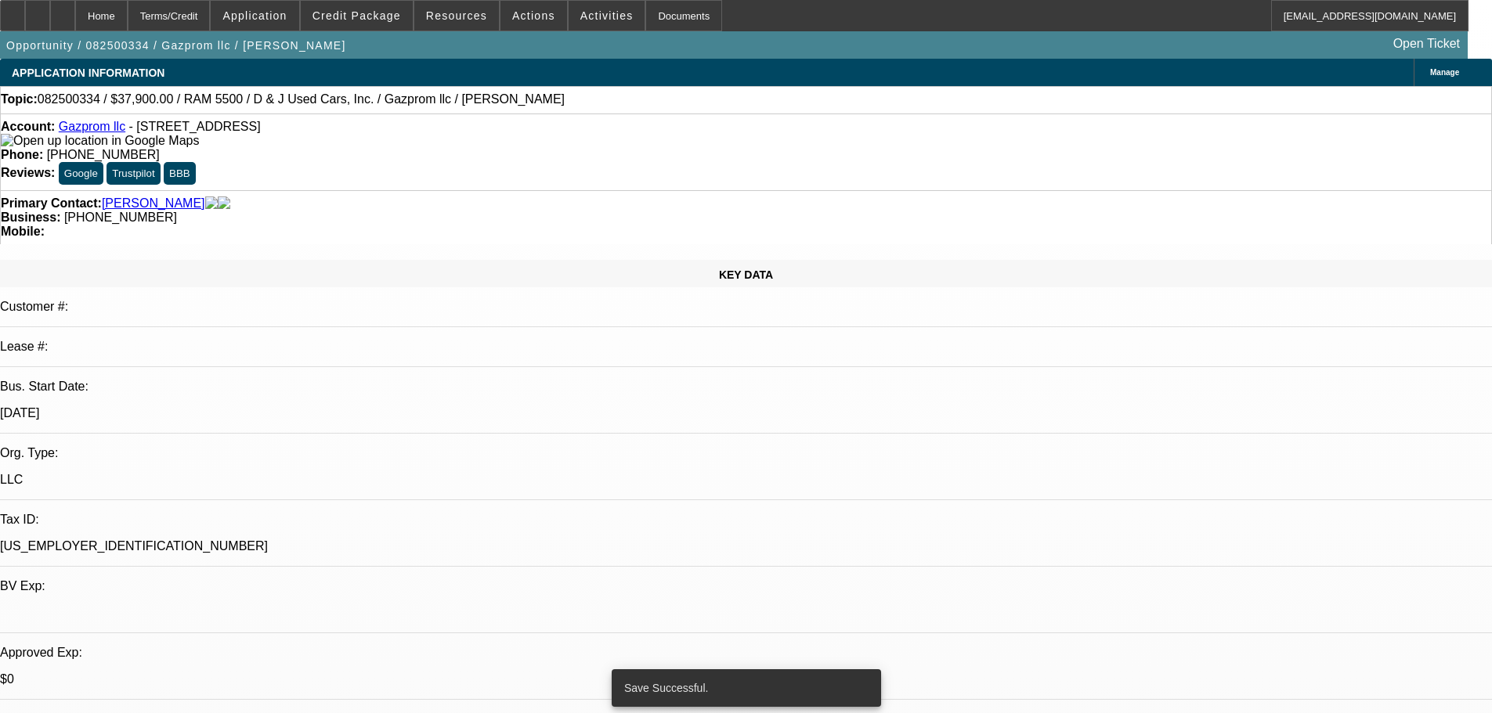
select select "4"
select select "0"
select select "0.1"
select select "4"
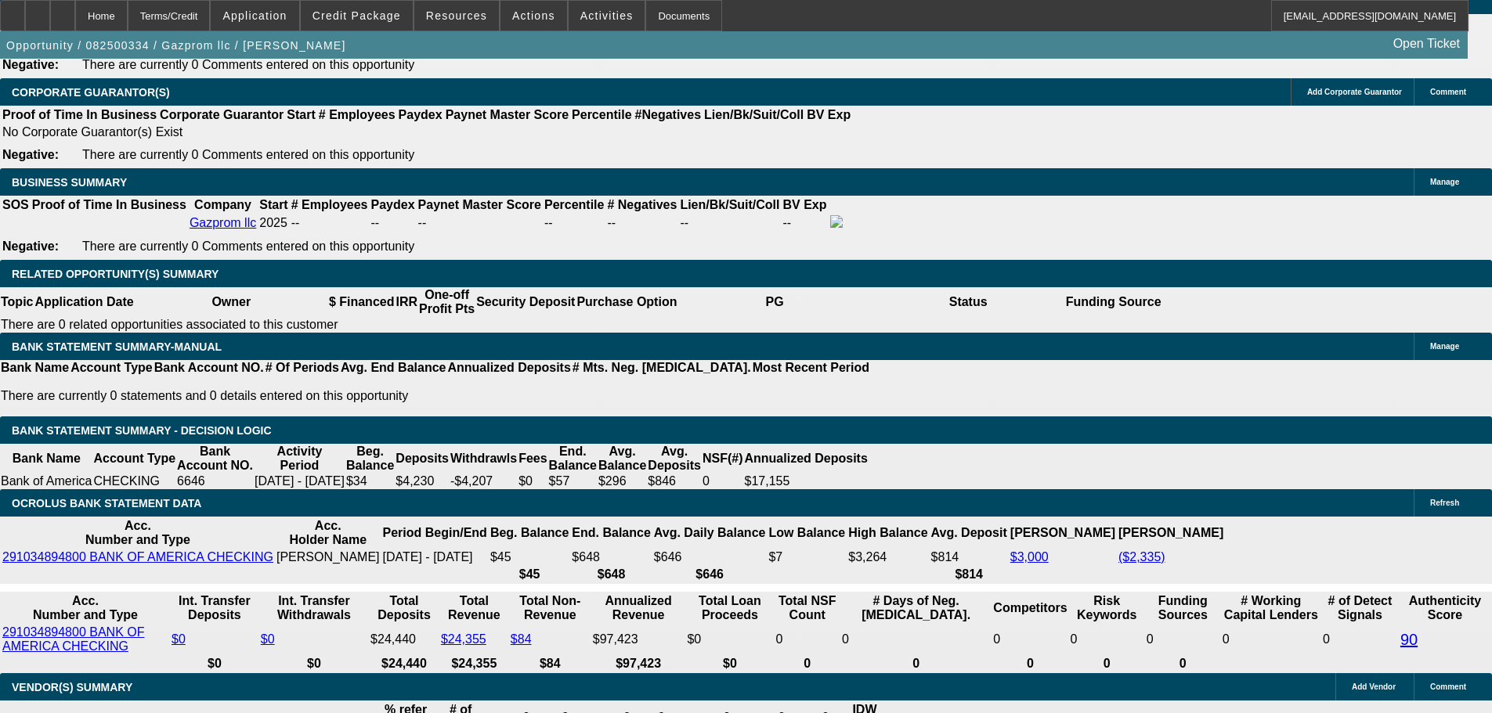
scroll to position [2741, 0]
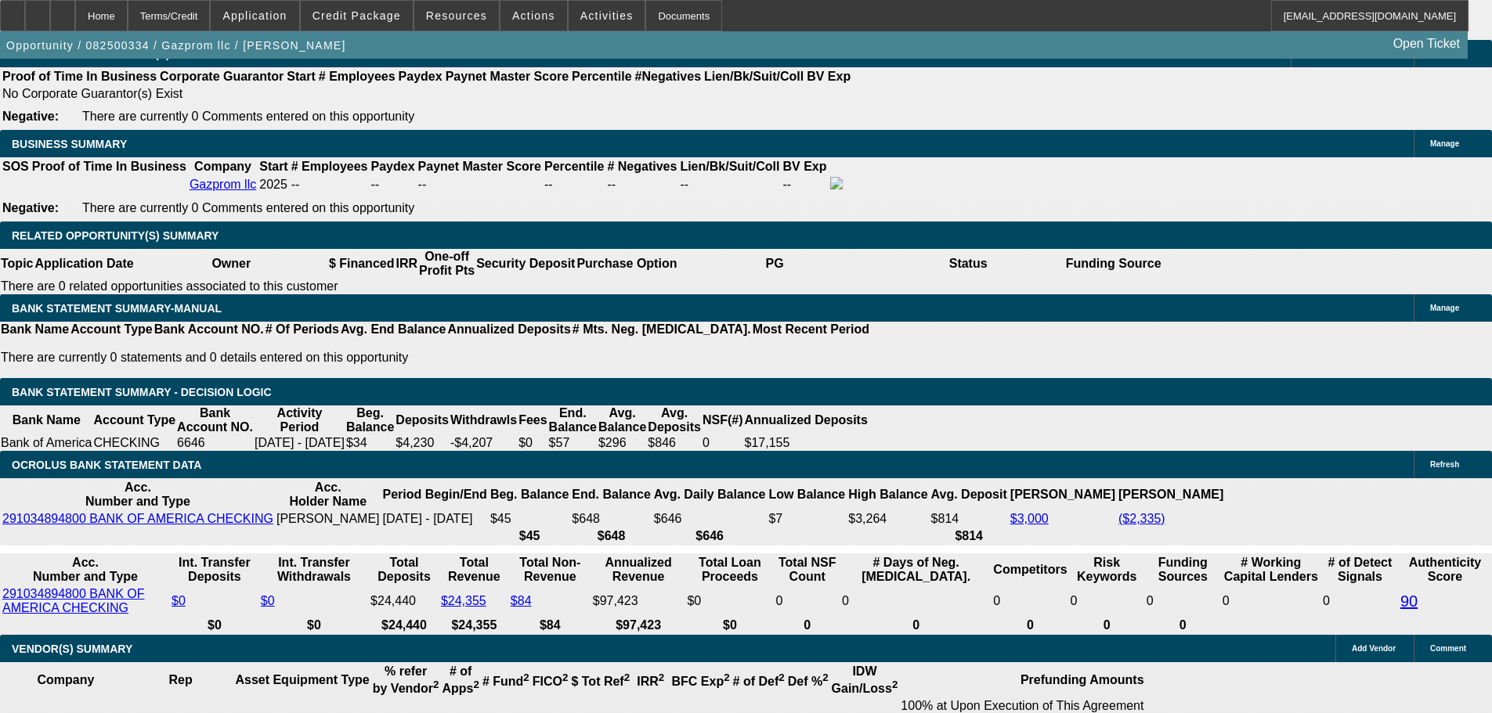
select select "2"
type input "UNKNOWN"
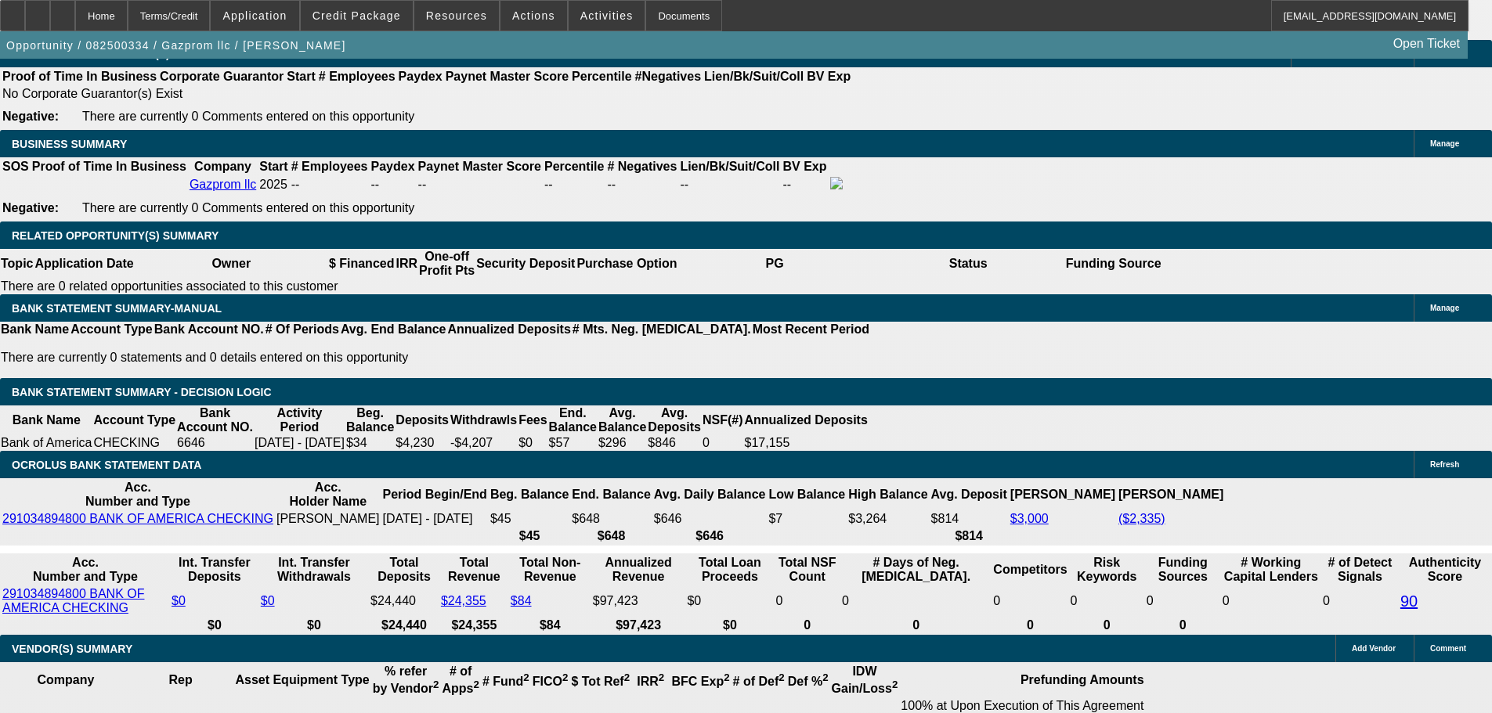
select select "2"
type input "$3,952.52"
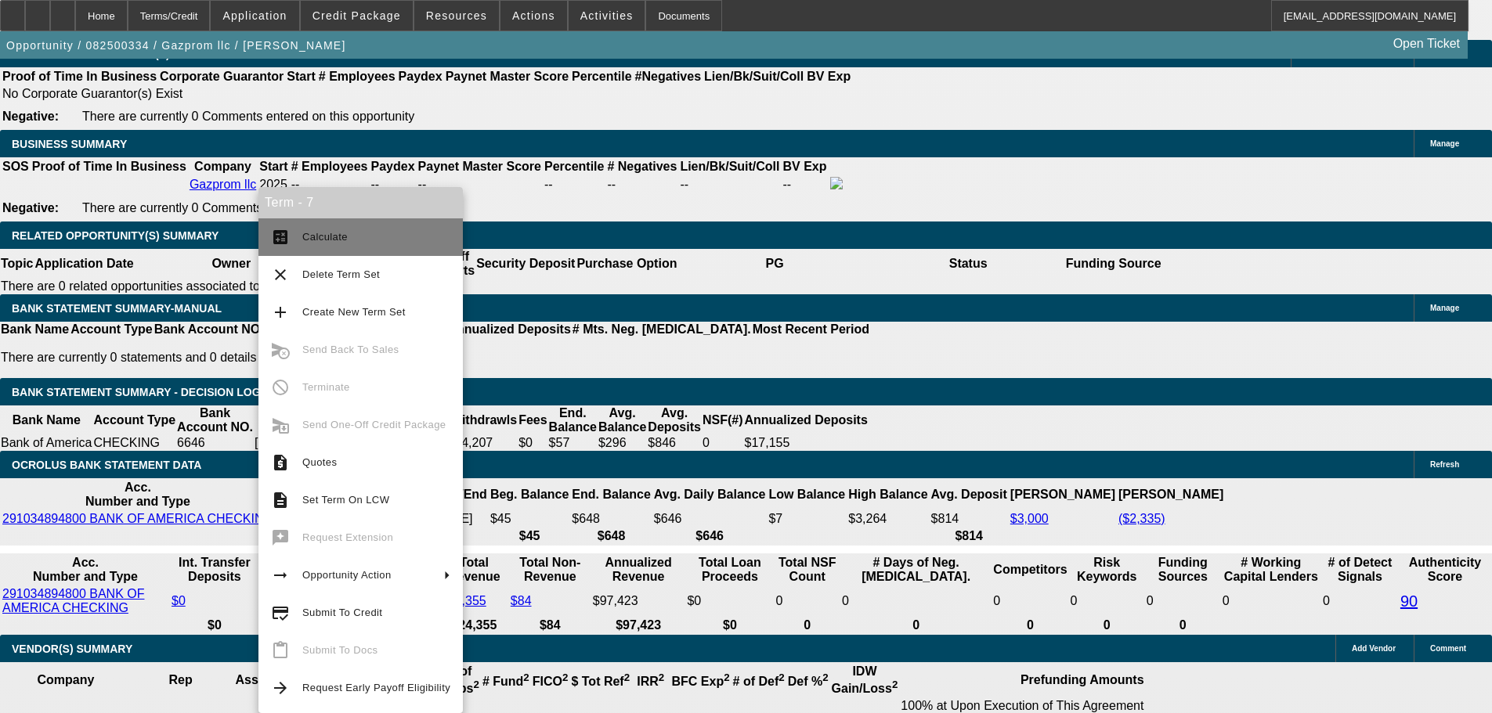
click at [356, 244] on span "Calculate" at bounding box center [376, 237] width 148 height 19
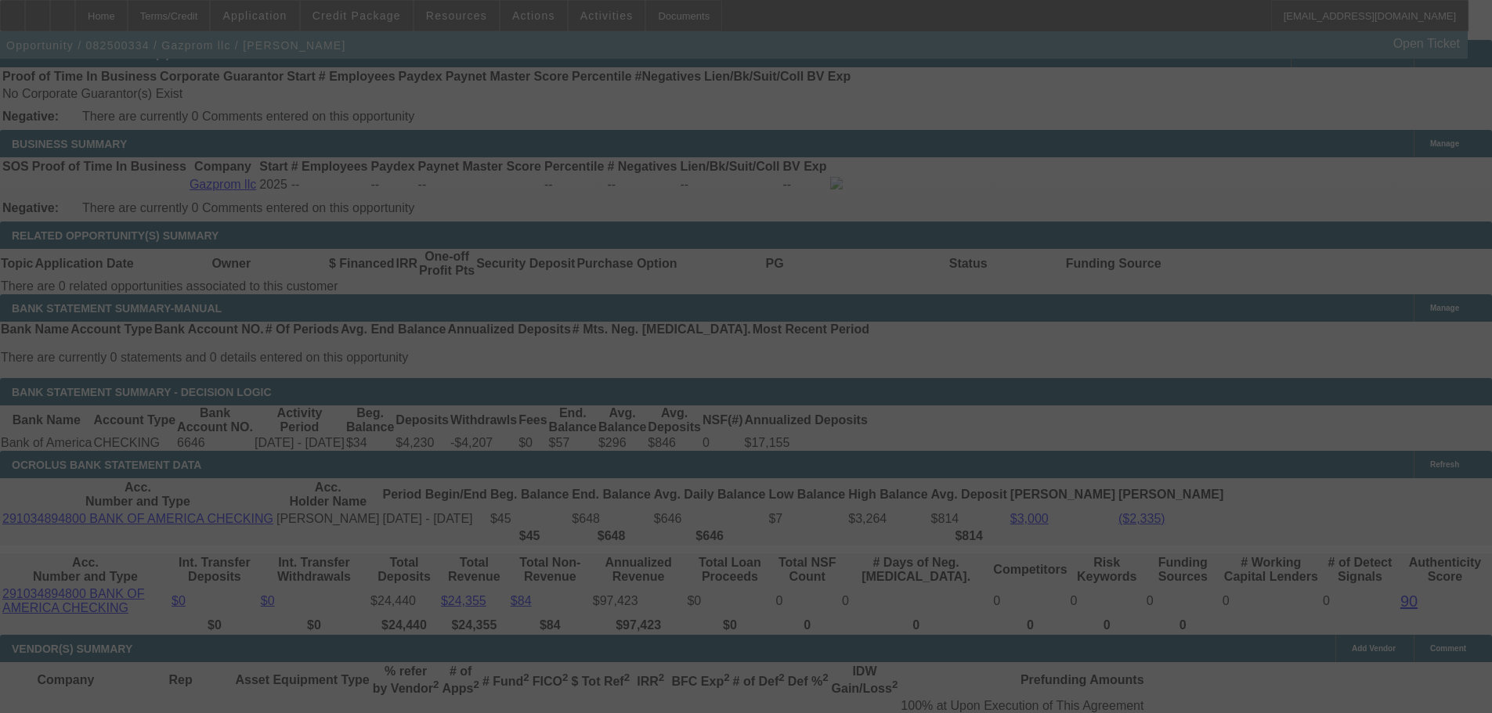
select select "2"
select select "0.1"
select select "4"
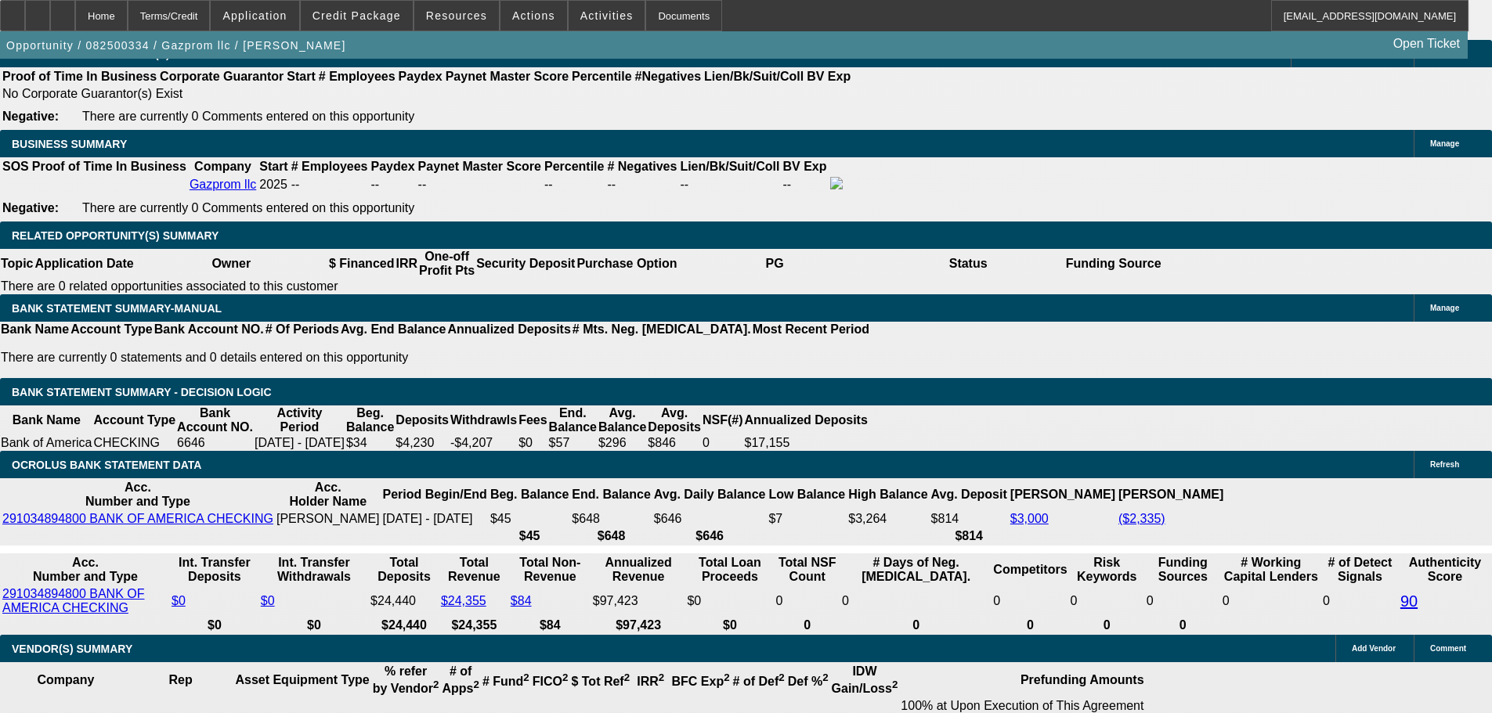
drag, startPoint x: 334, startPoint y: 411, endPoint x: 358, endPoint y: 413, distance: 23.5
type input "UNKNOWN"
type input "2"
type input "$3,063.32"
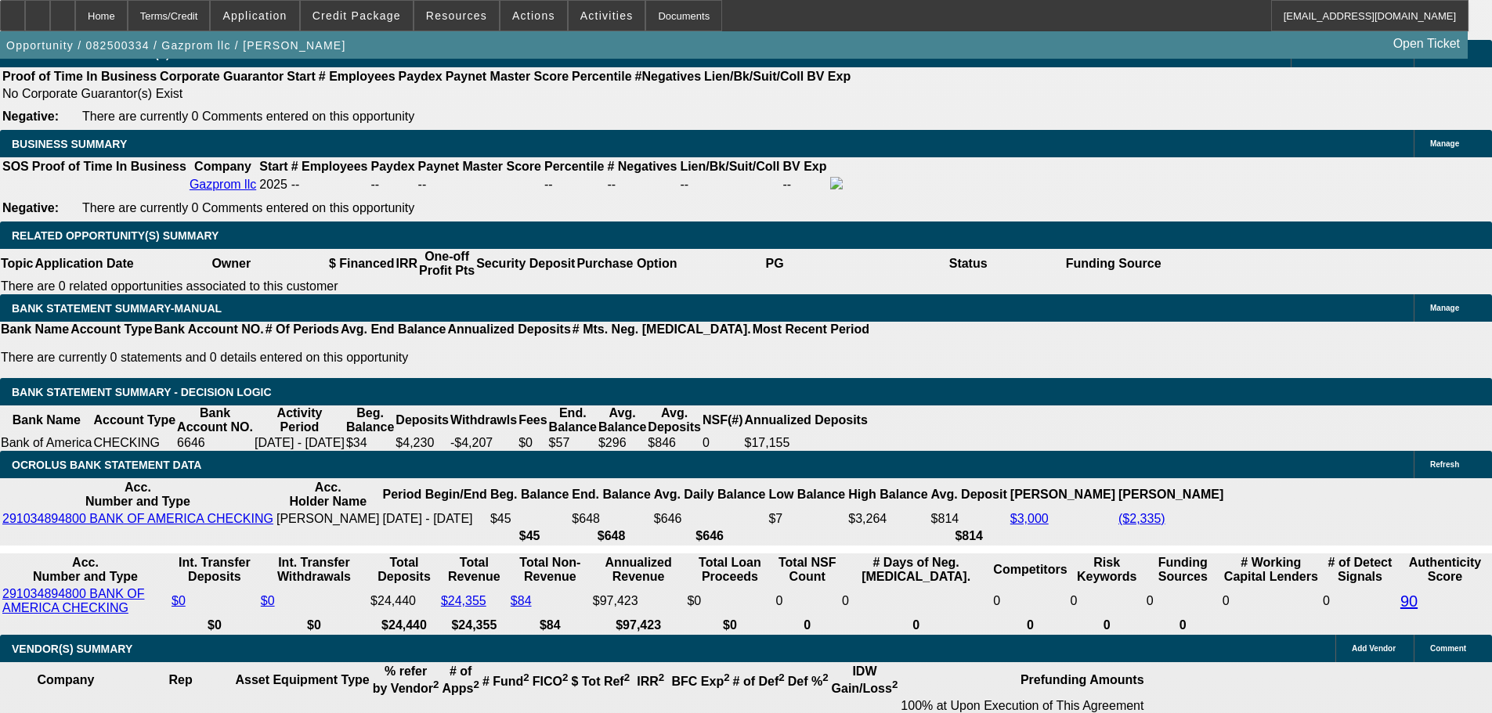
type input "$1,531.66"
type input "23"
type input "$3,771.40"
type input "$1,885.70"
type input "23"
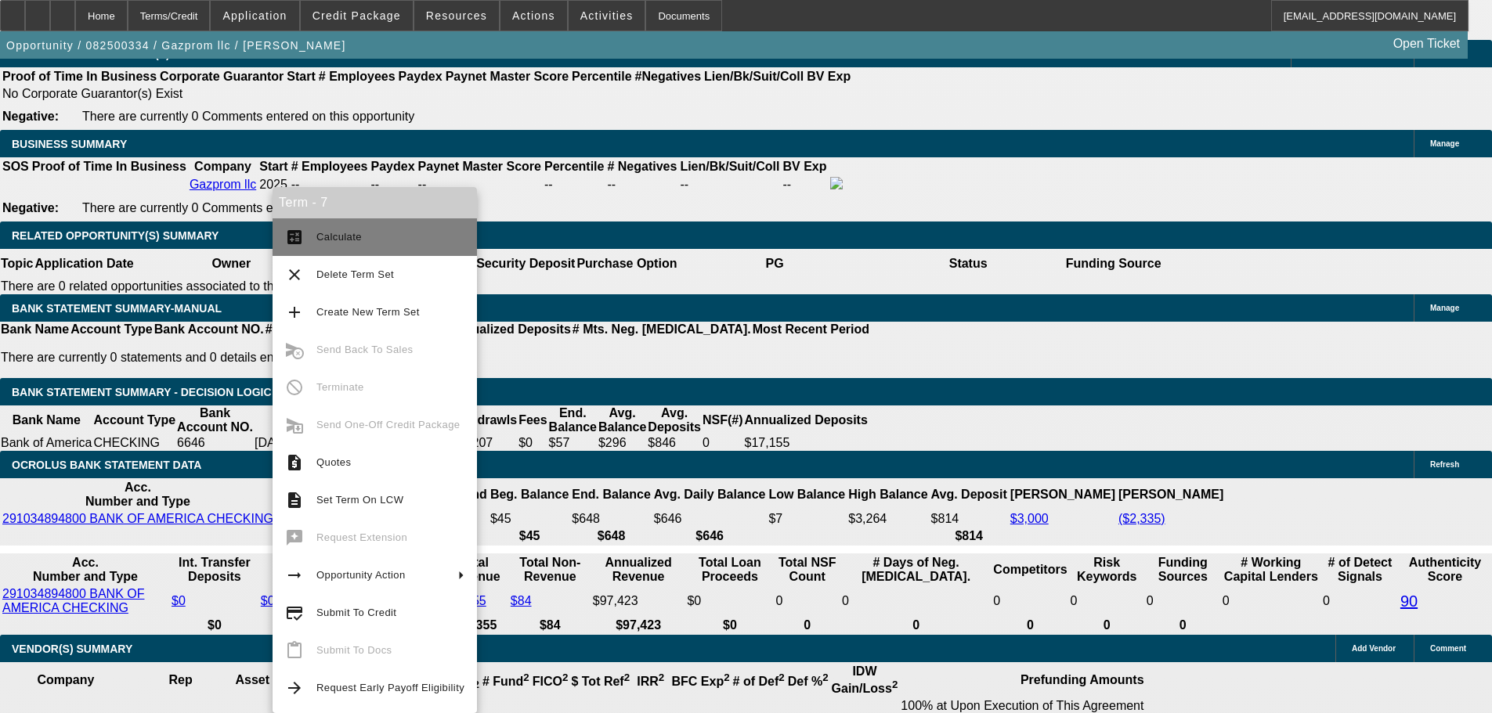
click at [347, 249] on button "calculate Calculate" at bounding box center [375, 237] width 204 height 38
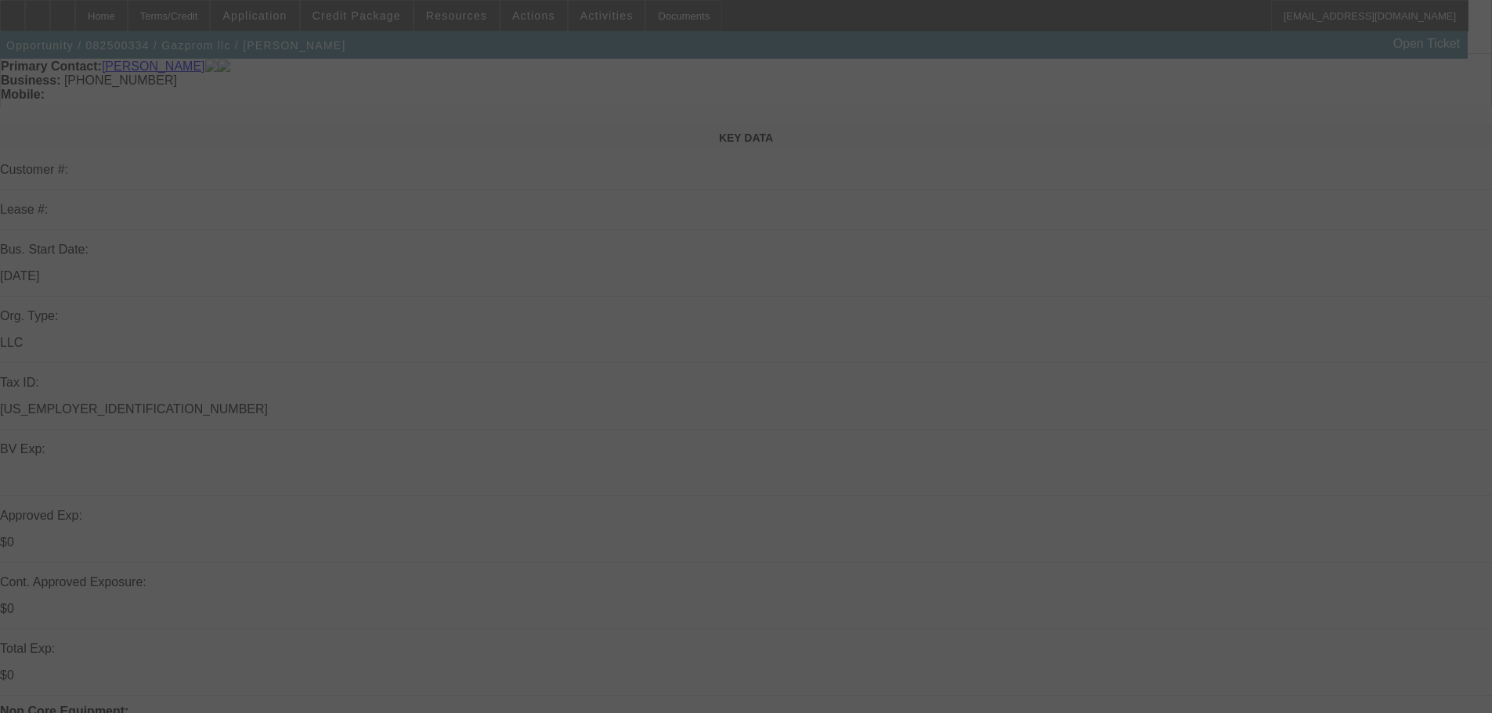
scroll to position [392, 0]
select select "2"
select select "0.1"
select select "4"
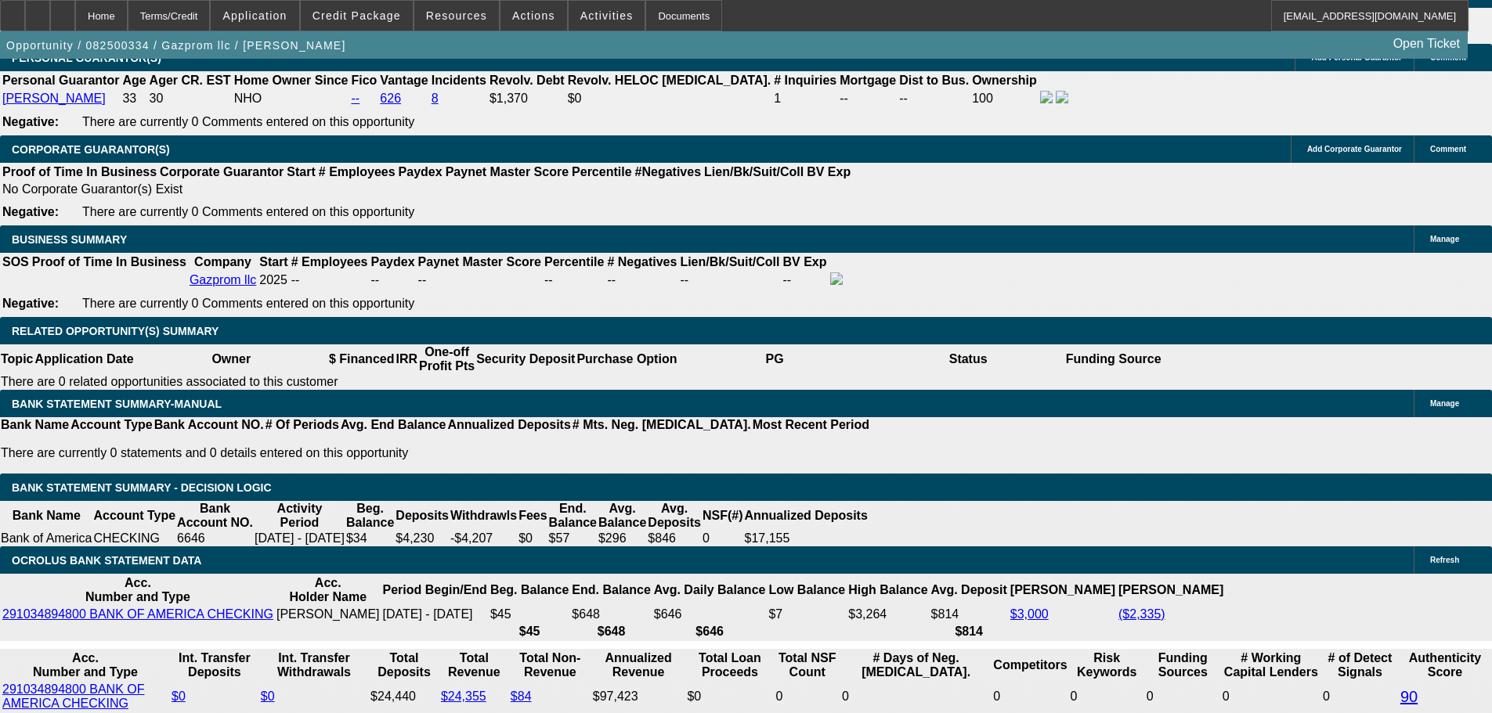
scroll to position [2584, 0]
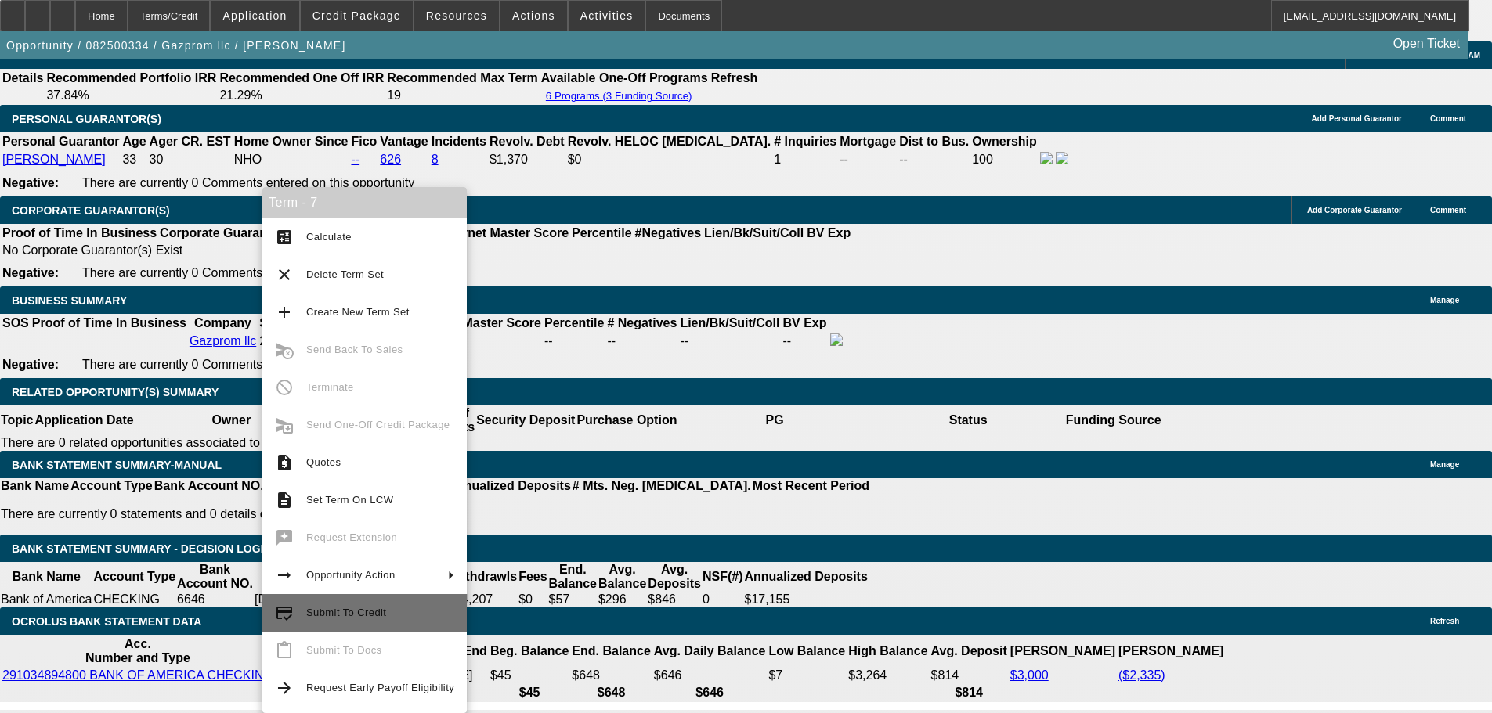
click at [385, 612] on span "Submit To Credit" at bounding box center [380, 613] width 148 height 19
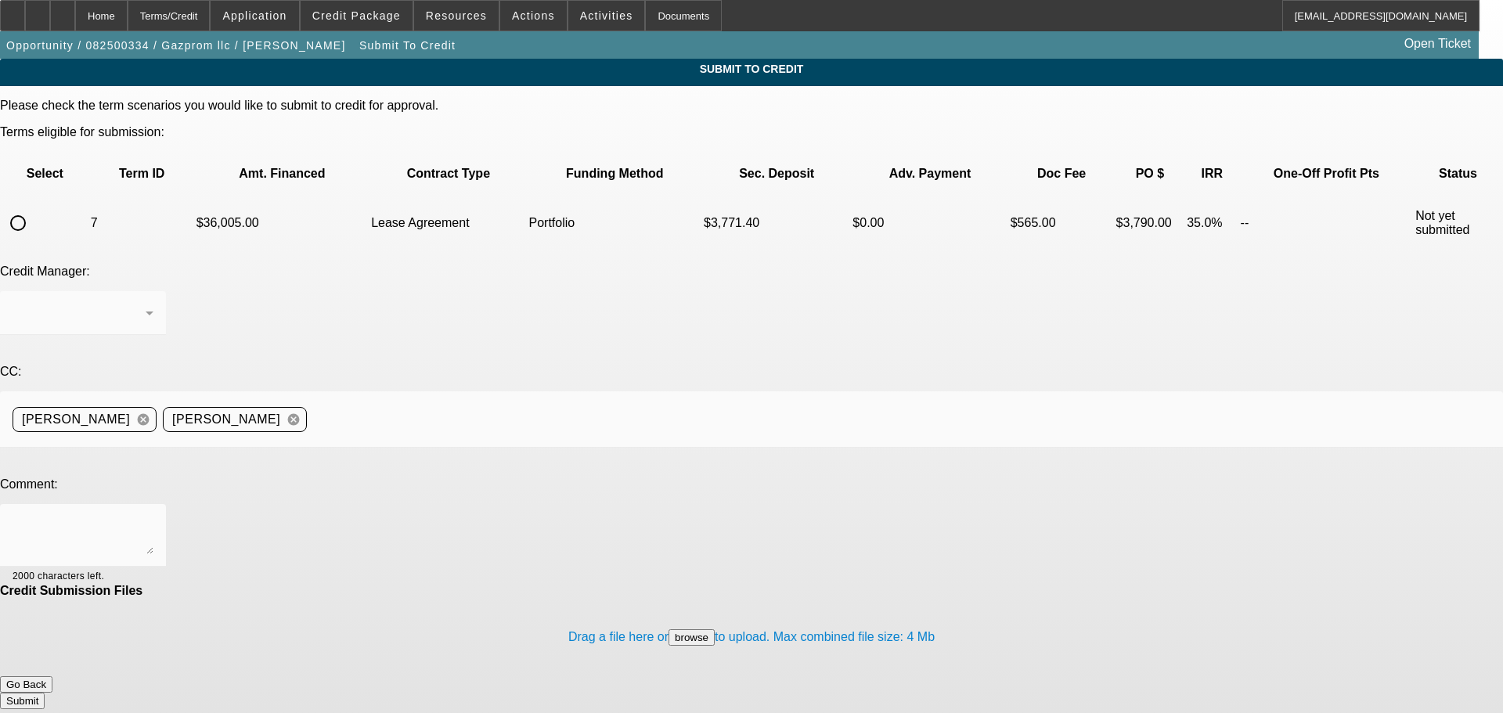
click at [34, 208] on input "radio" at bounding box center [17, 223] width 31 height 31
radio input "true"
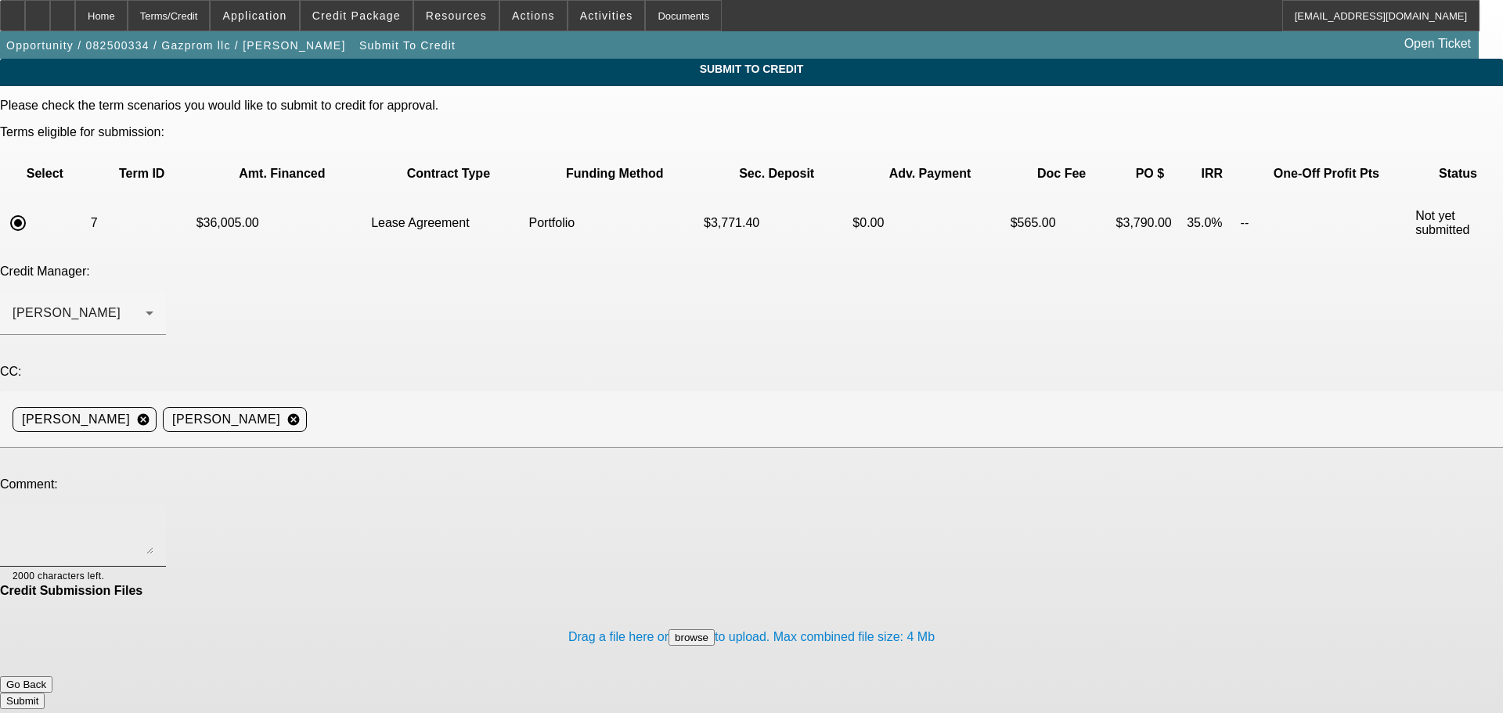
click at [153, 517] on textarea at bounding box center [83, 536] width 141 height 38
type textarea "Hey George, do you think we would consider in the port? Thanks, Dan."
click at [45, 693] on button "Submit" at bounding box center [22, 701] width 45 height 16
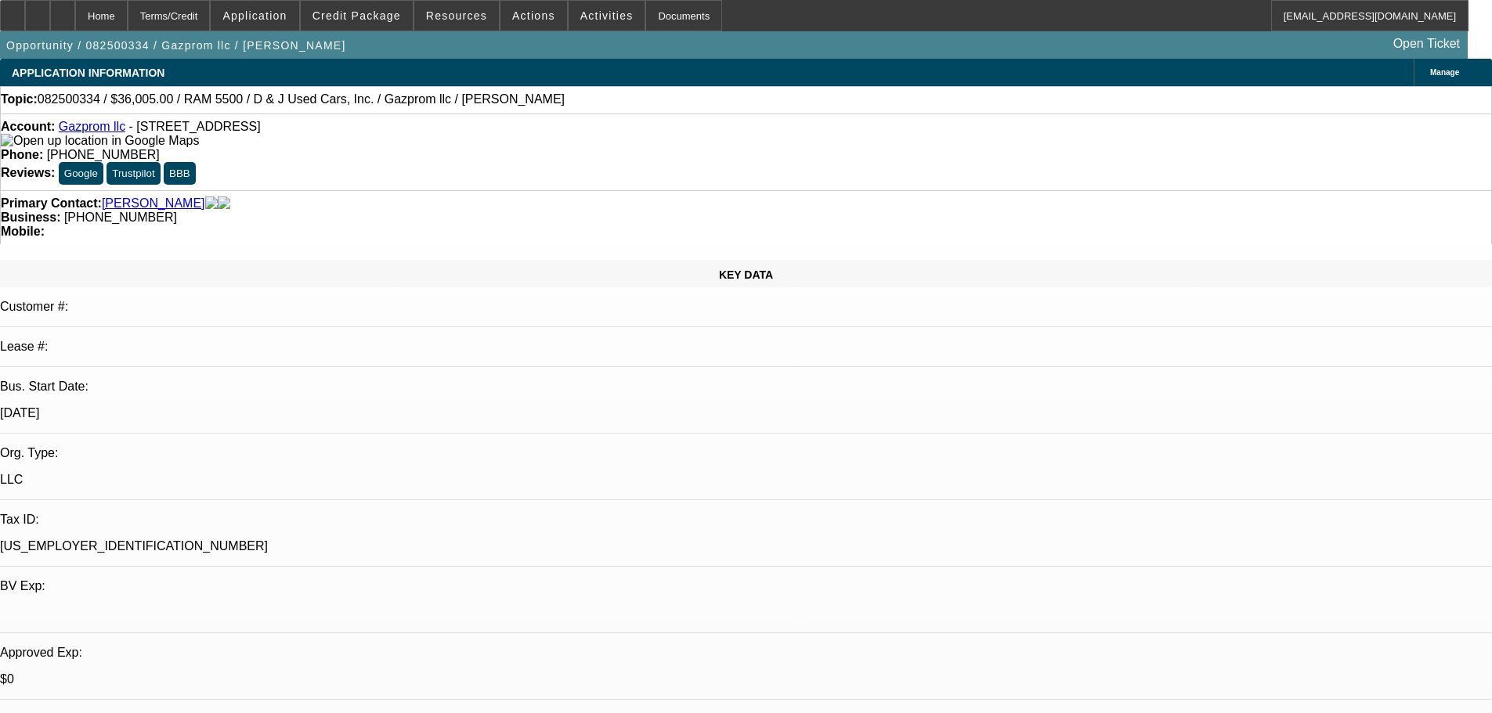
select select "2"
select select "0.1"
select select "4"
select select "0"
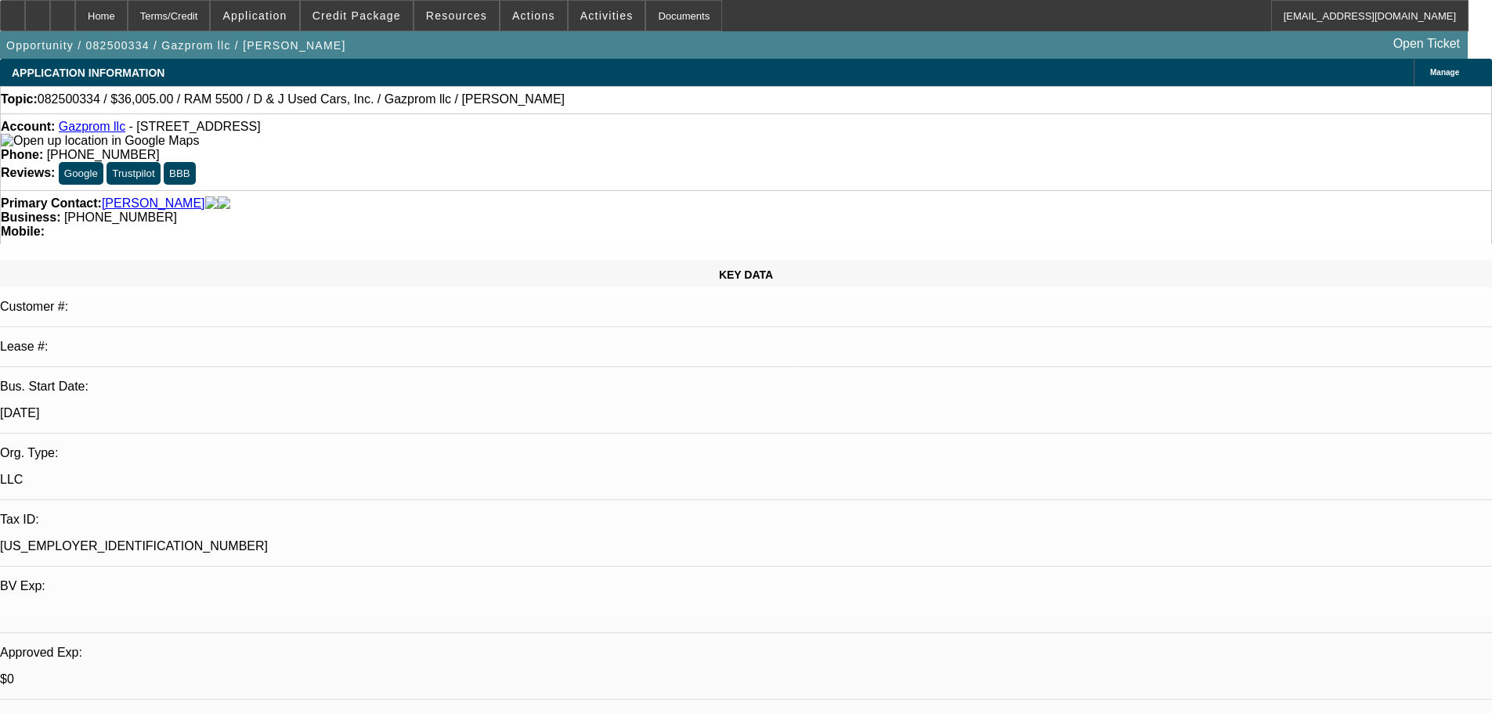
select select "0"
select select "0.1"
select select "4"
select select "0"
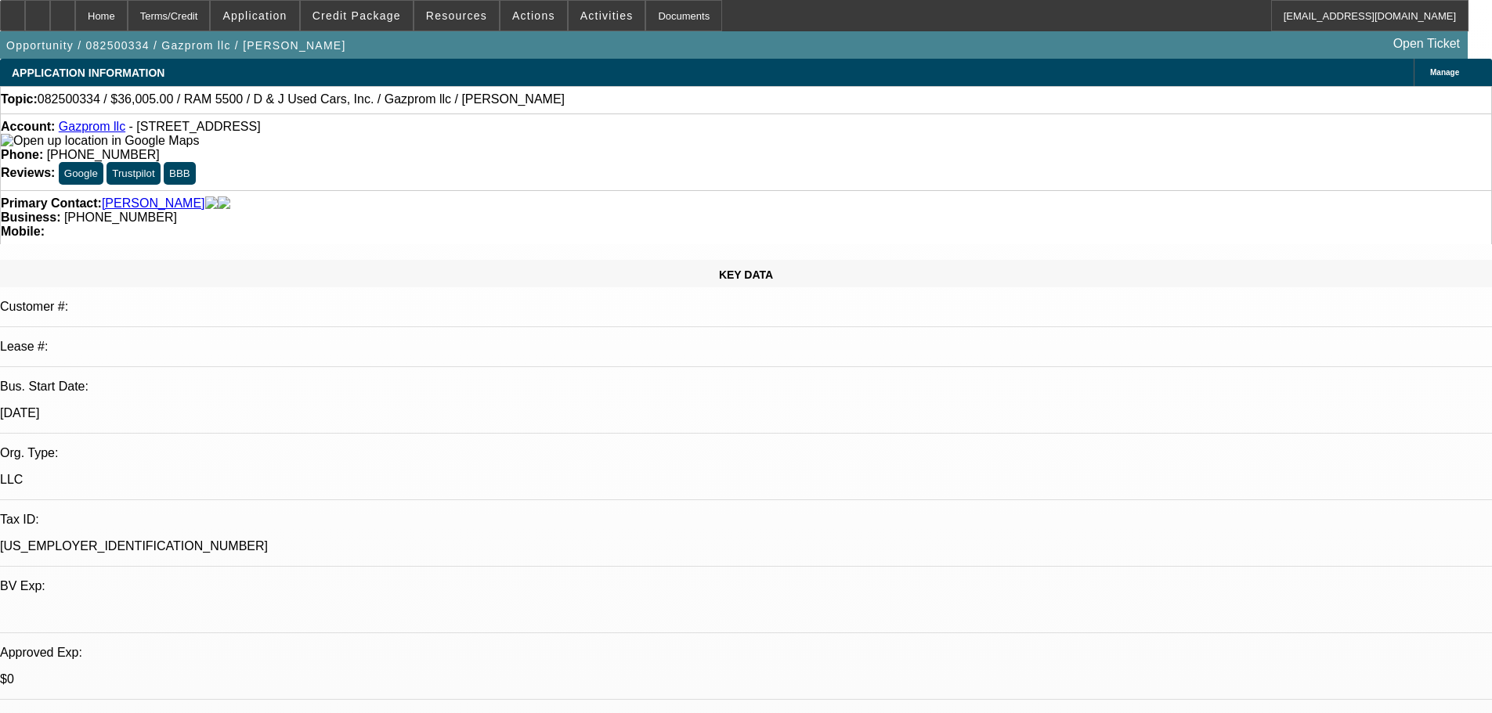
select select "0.1"
select select "4"
select select "0"
select select "0.1"
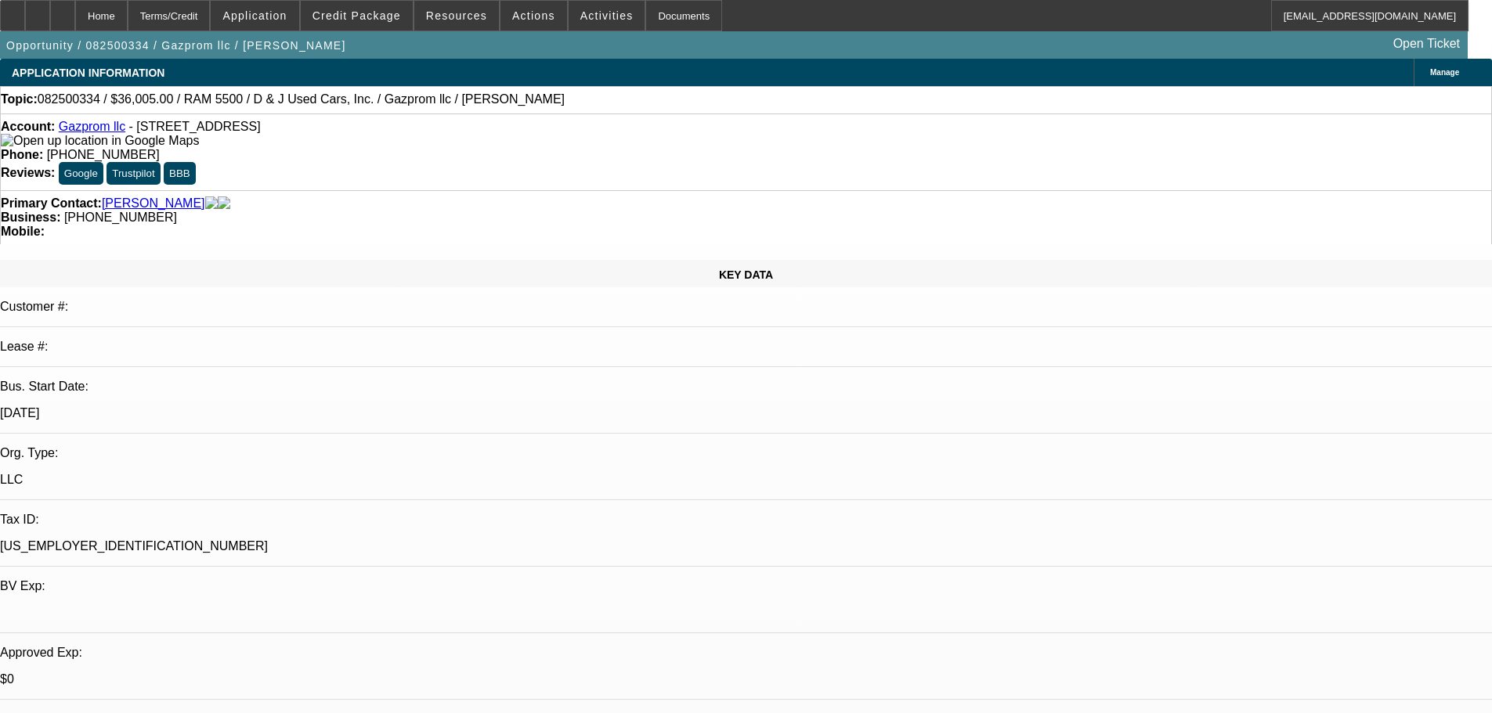
select select "4"
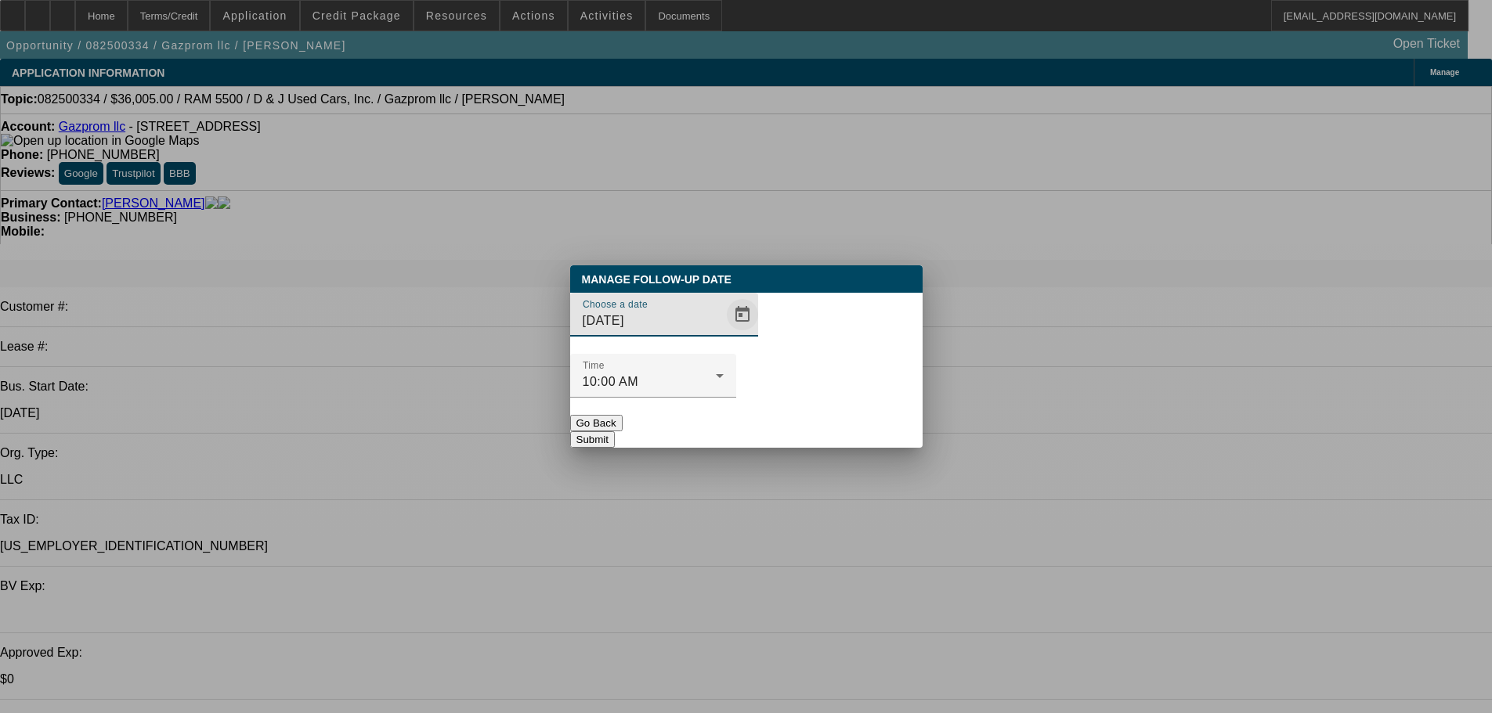
click at [725, 334] on span "Open calendar" at bounding box center [743, 315] width 38 height 38
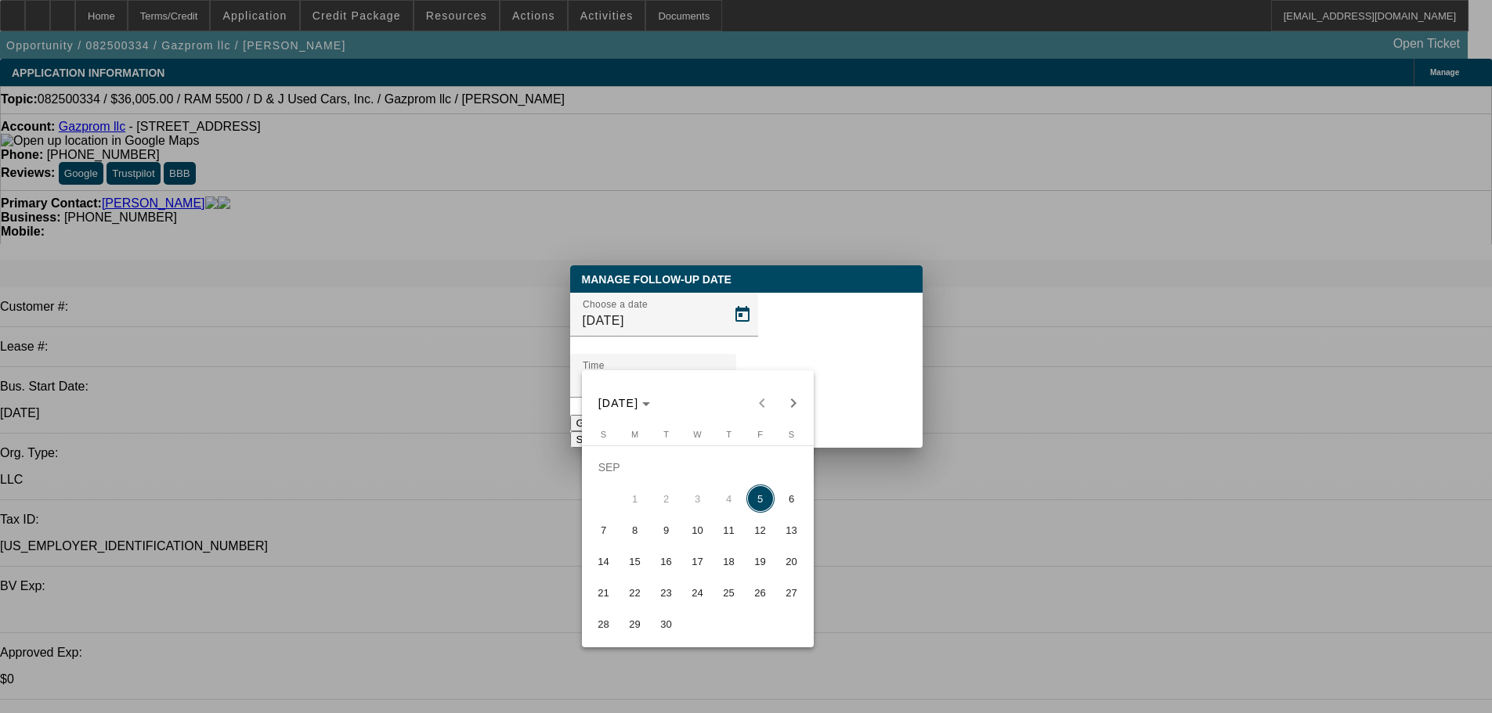
click at [645, 537] on span "8" at bounding box center [635, 530] width 28 height 28
type input "9/8/2025"
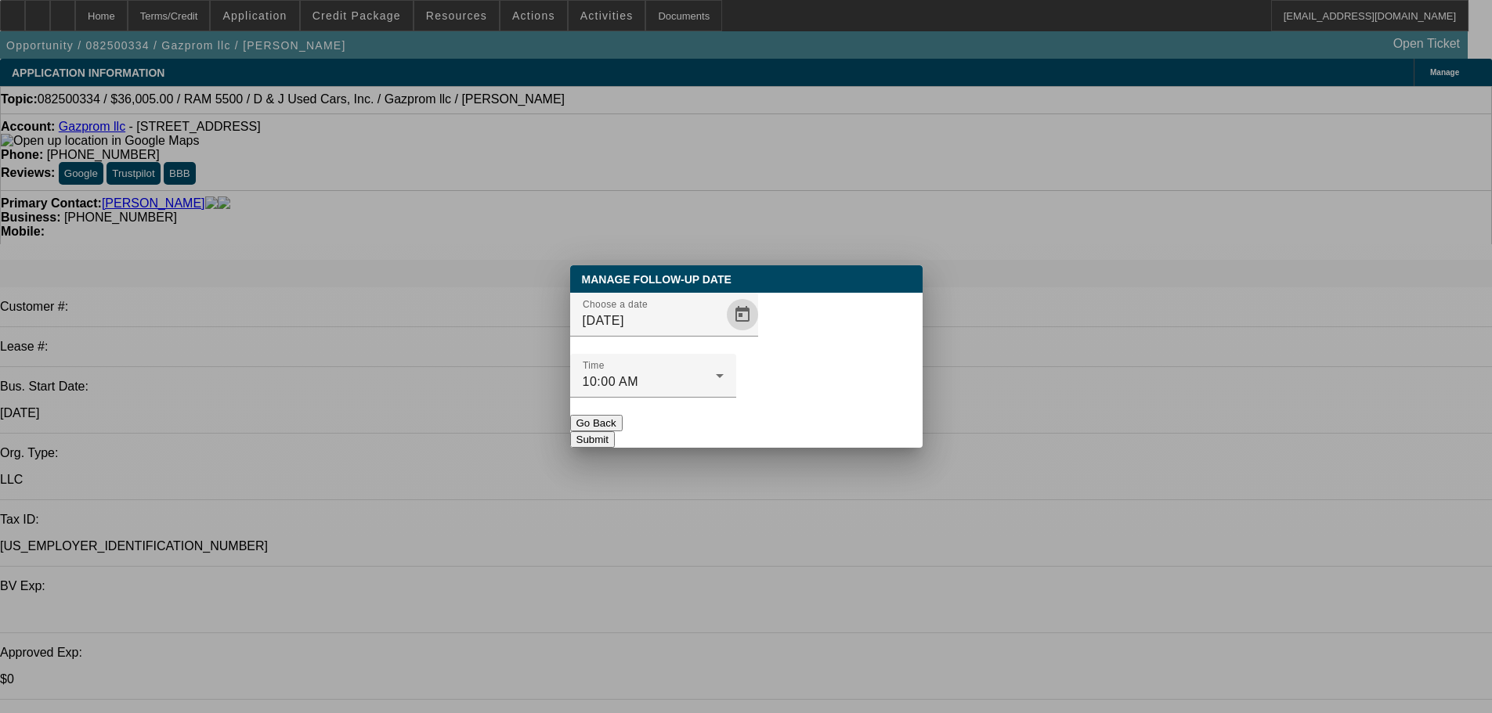
click at [615, 431] on button "Submit" at bounding box center [592, 439] width 45 height 16
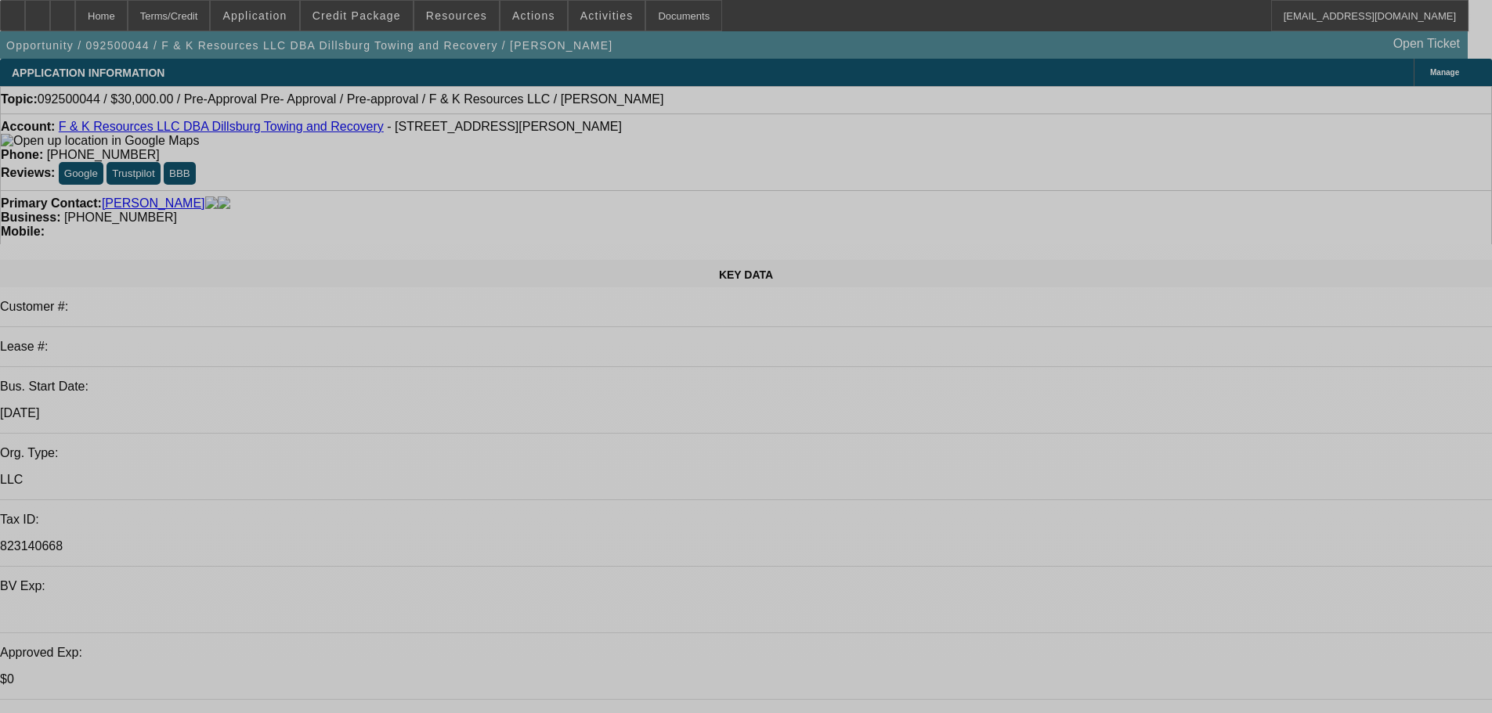
select select "0"
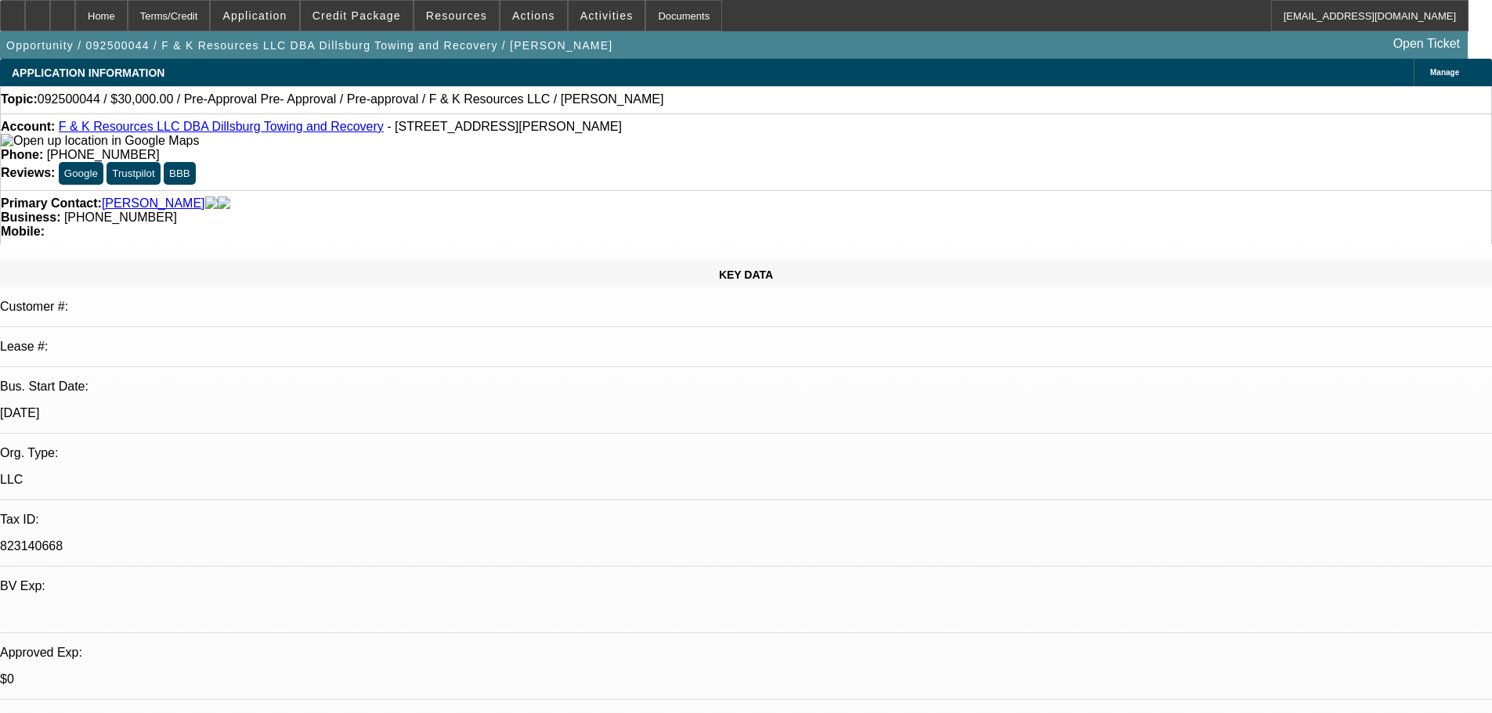
select select "0"
select select "6"
select select "0"
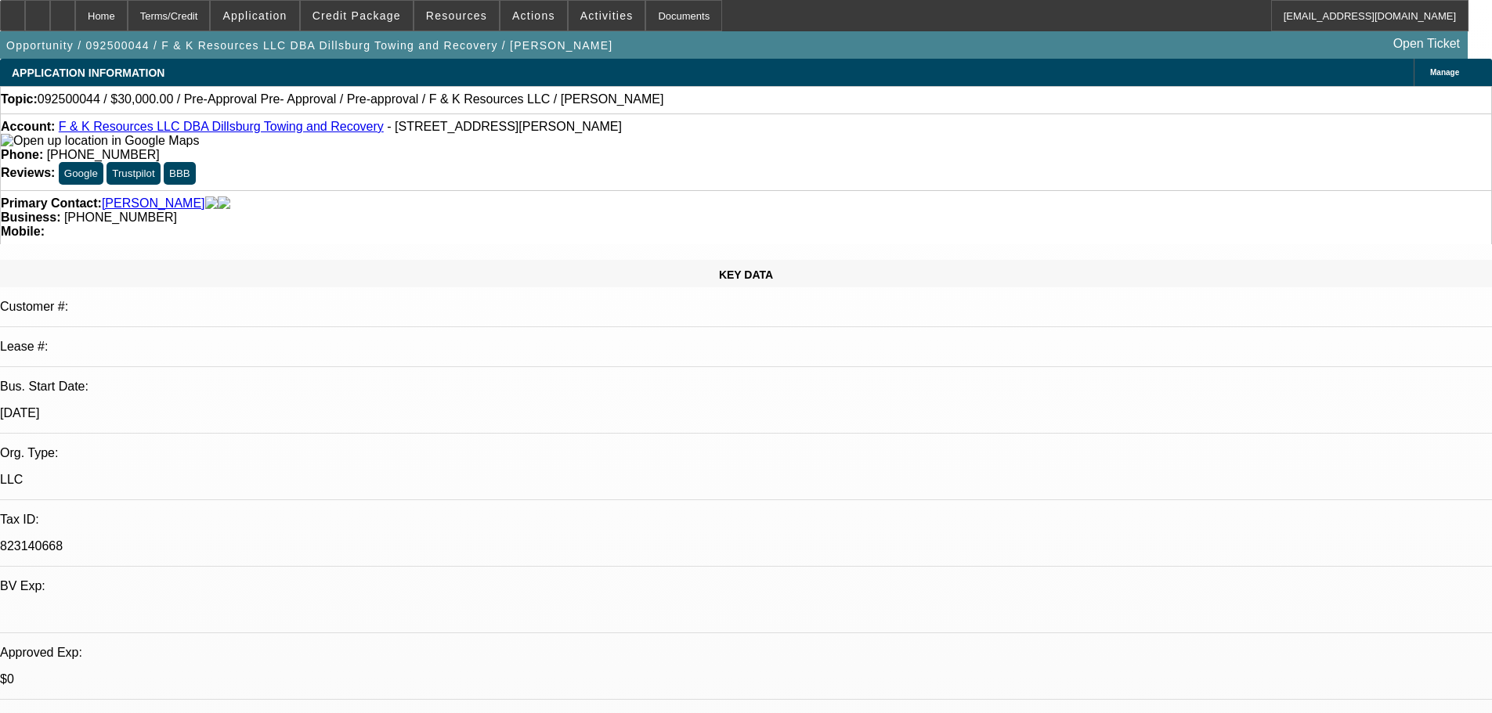
select select "6"
click at [1430, 68] on span "Manage" at bounding box center [1444, 72] width 29 height 9
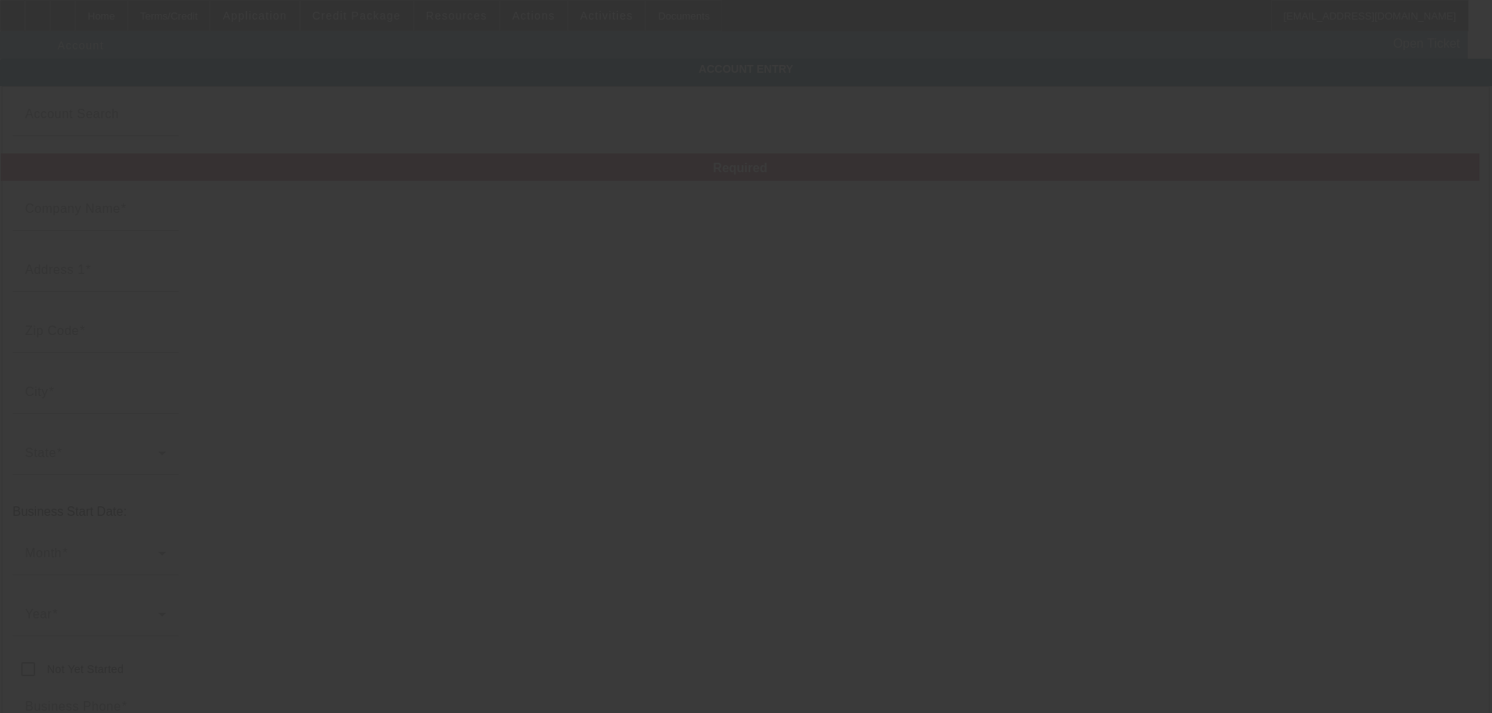
type input "F & K Resources LLC"
type input "7500 Carlisle Rd"
type input "17365"
type input "Wellsville"
type input "(717) 571-1622"
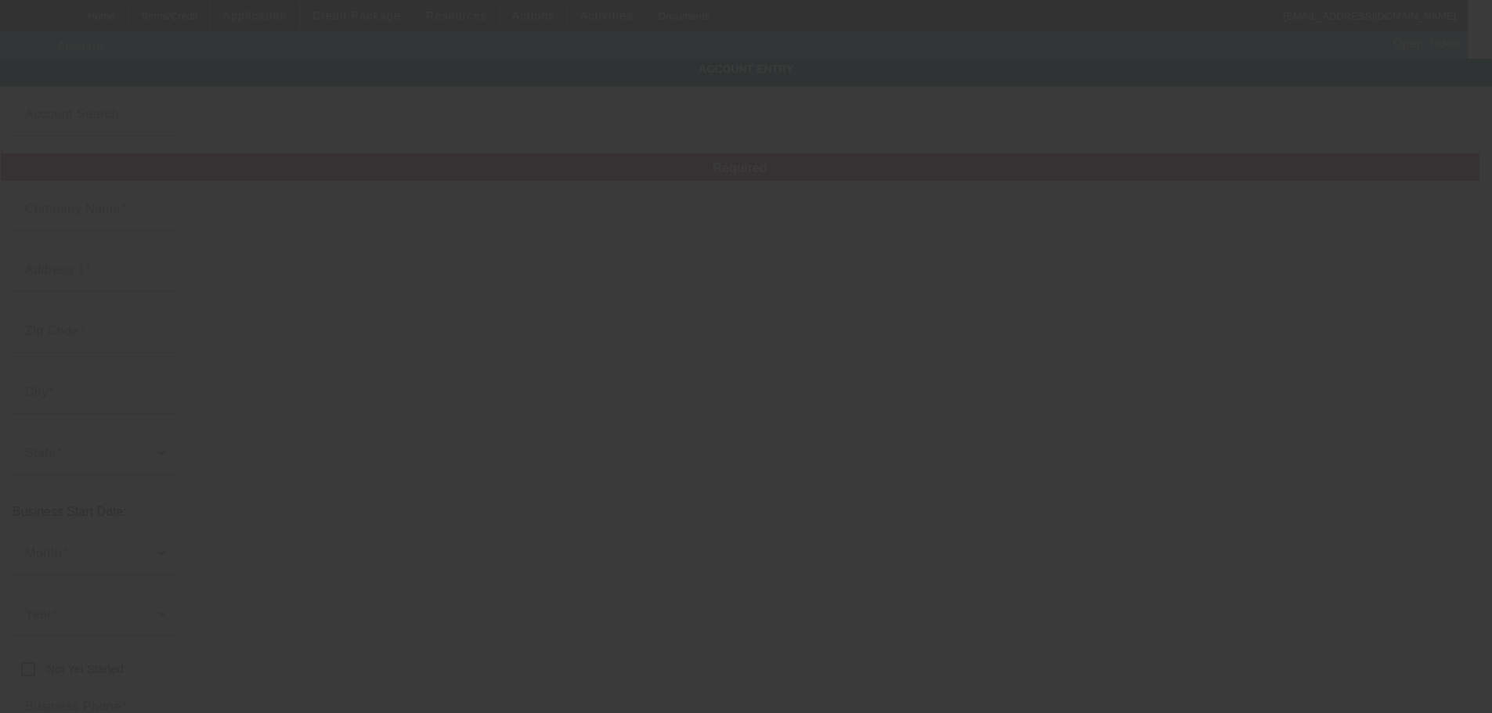
type input "Dillsburg Towing and Recovery"
type input "dillsburgtowing@gmail.com"
type input "823140668"
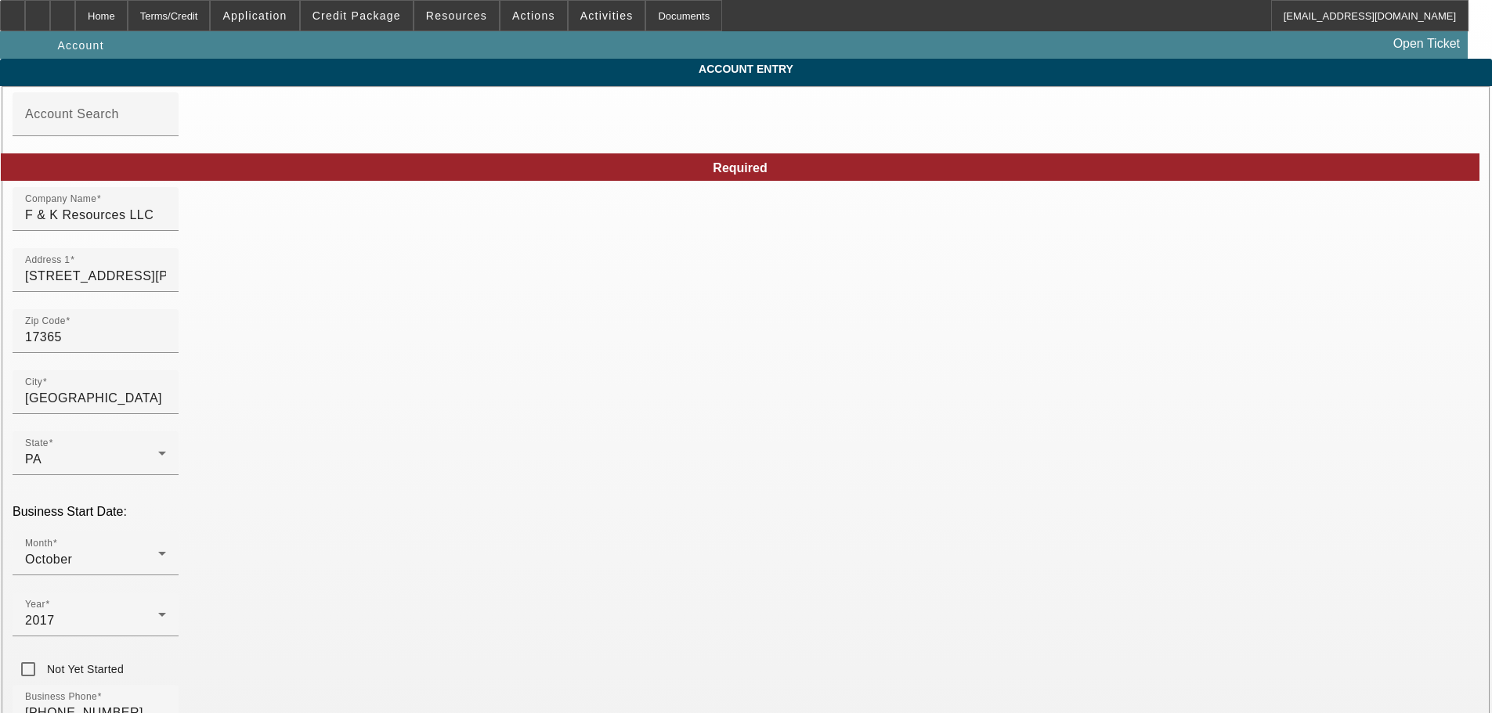
type input "9/3/2025"
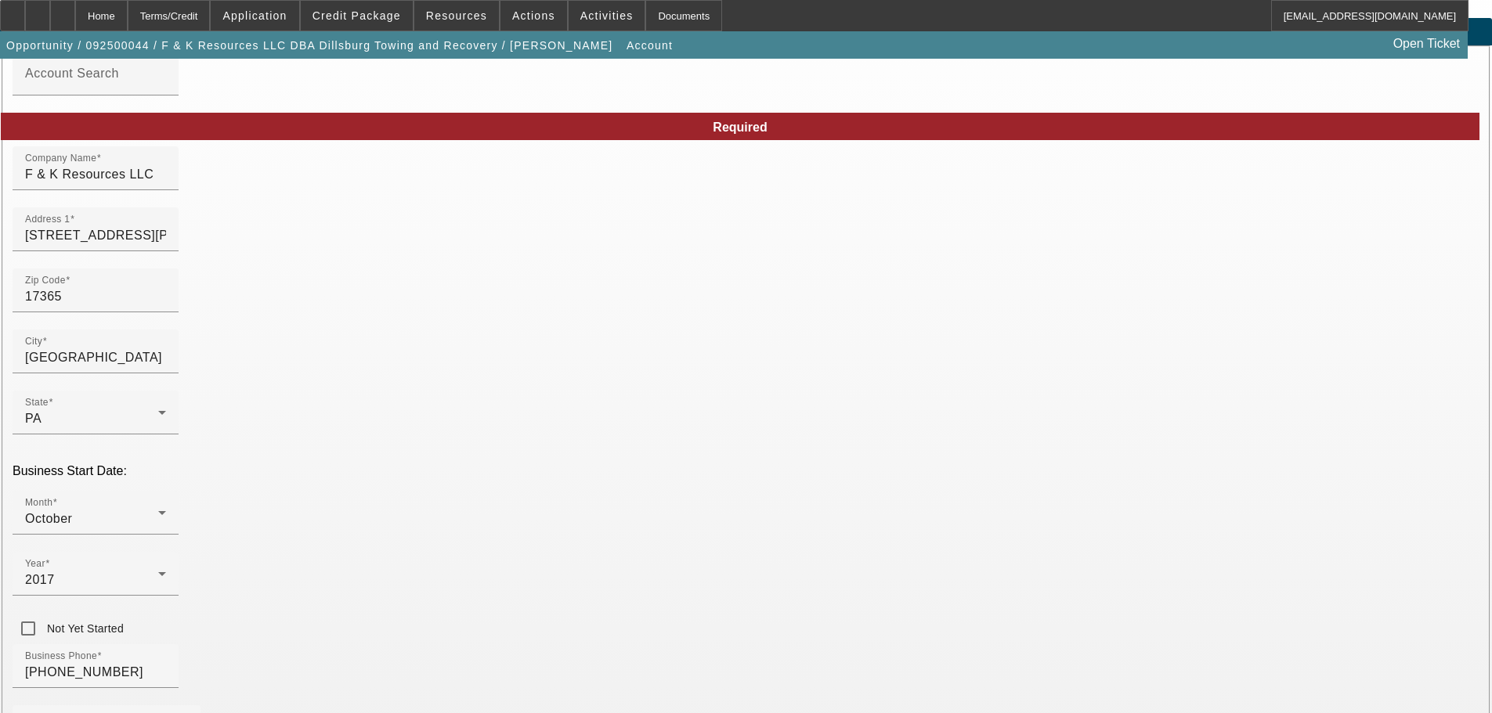
scroll to position [78, 0]
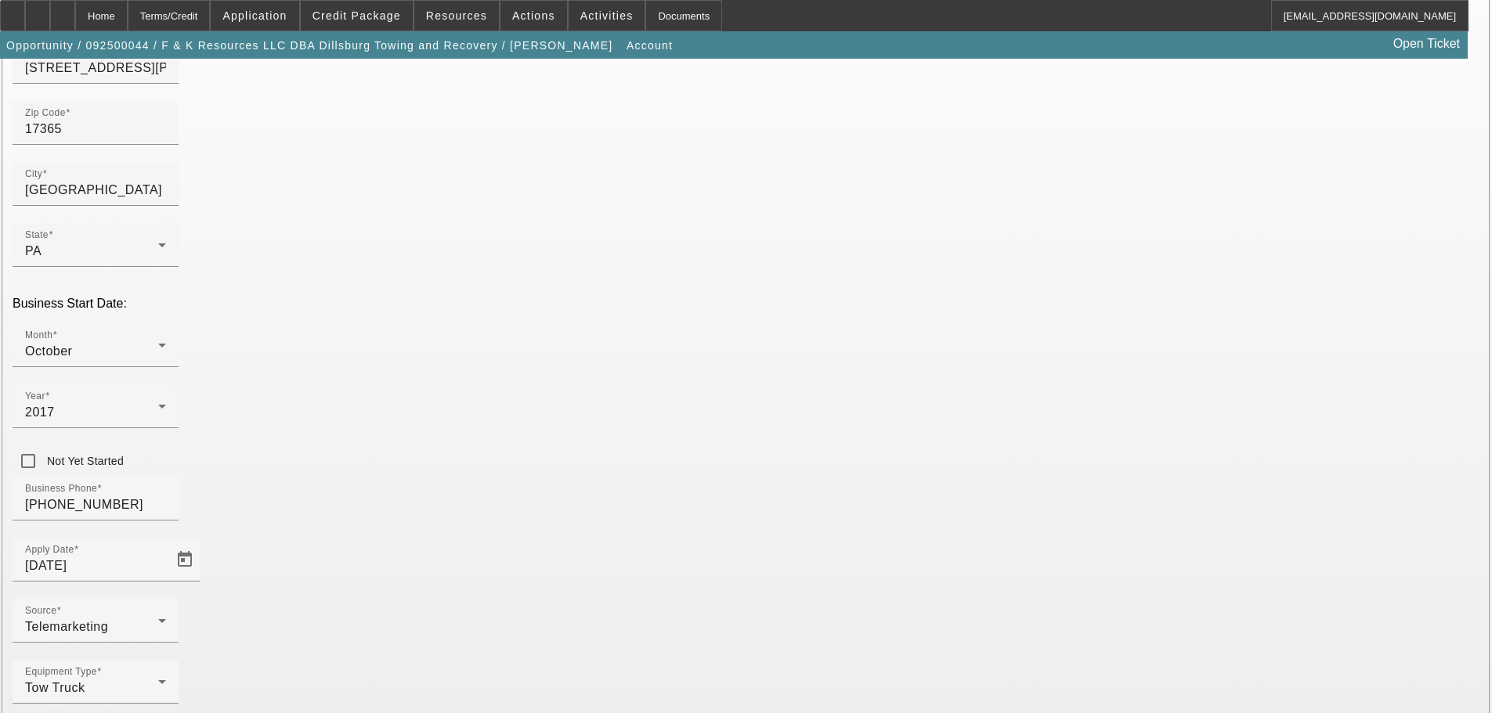
scroll to position [210, 0]
type input "823140669"
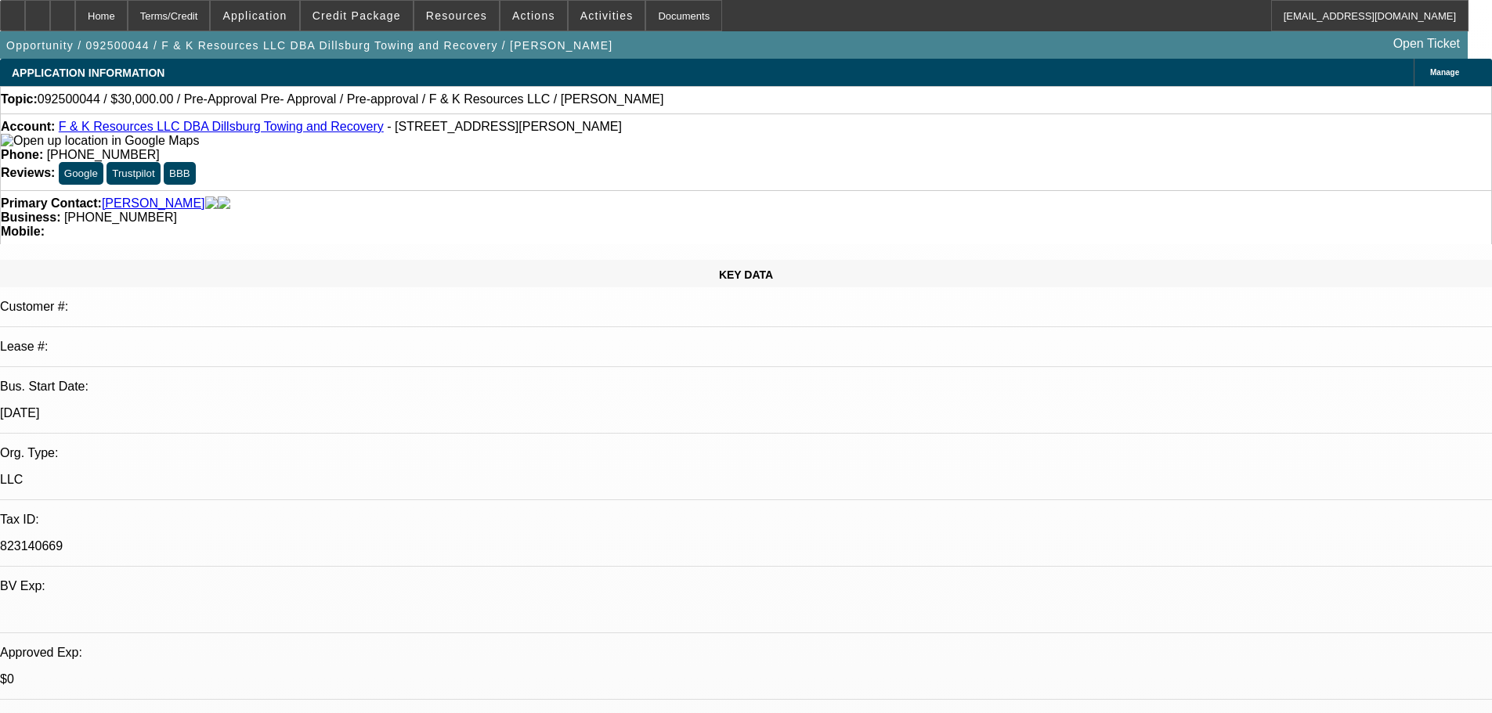
select select "0"
select select "6"
select select "0"
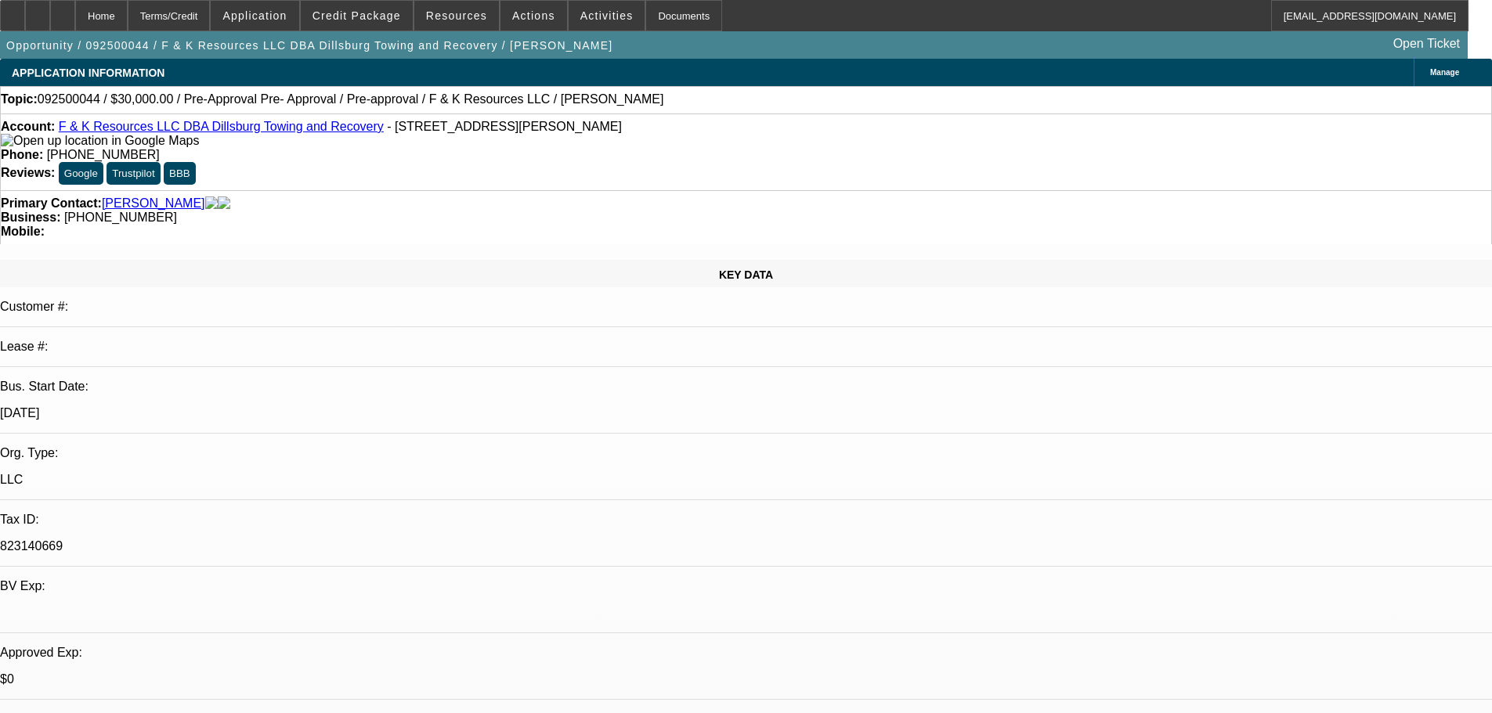
select select "0"
select select "6"
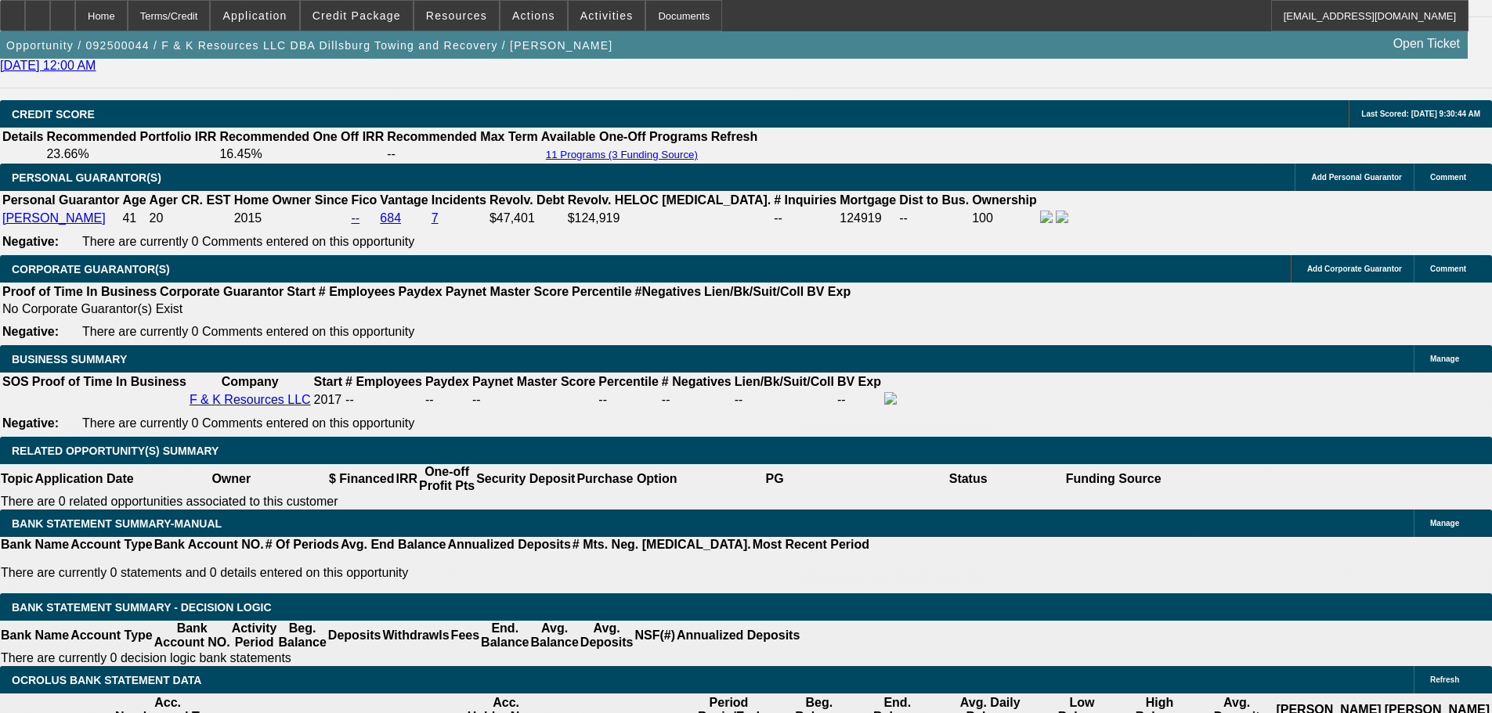
scroll to position [2193, 0]
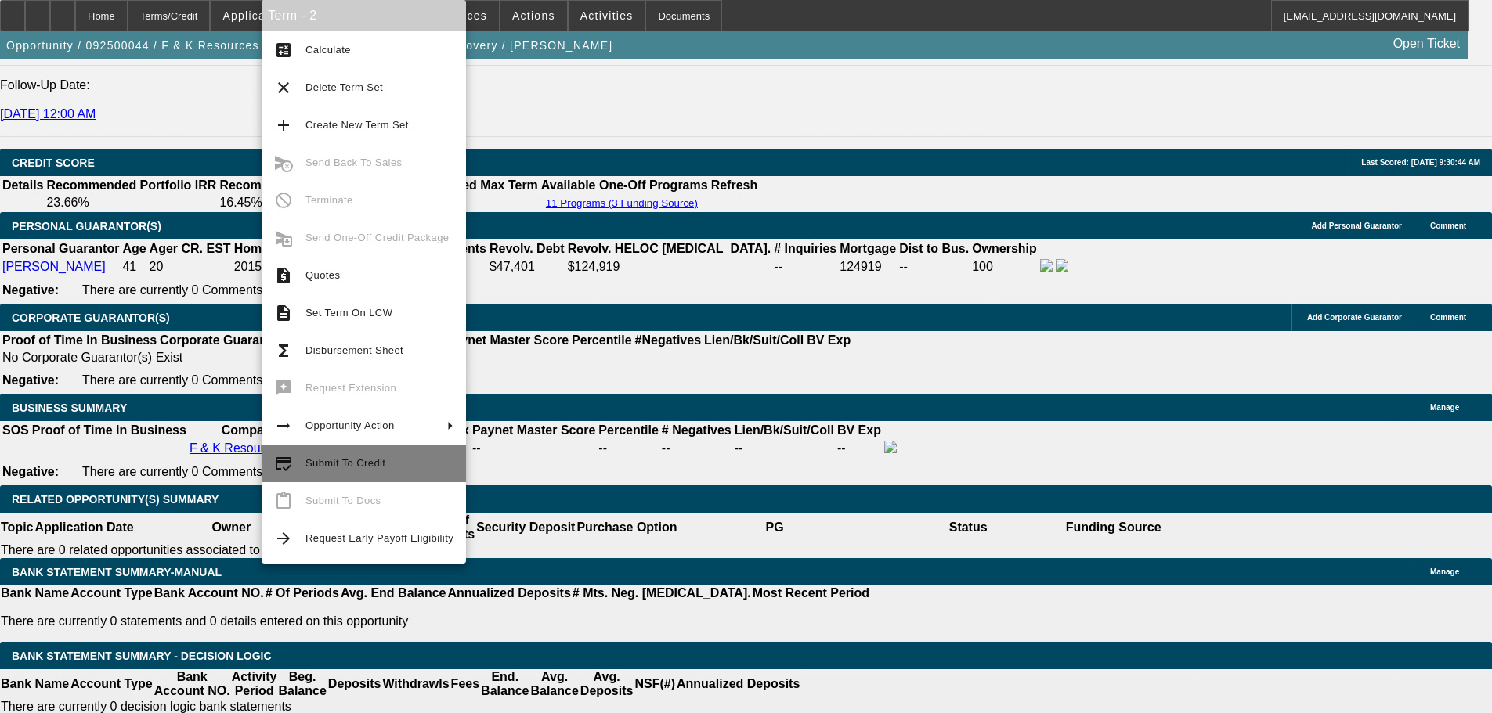
click at [346, 457] on span "Submit To Credit" at bounding box center [345, 463] width 80 height 12
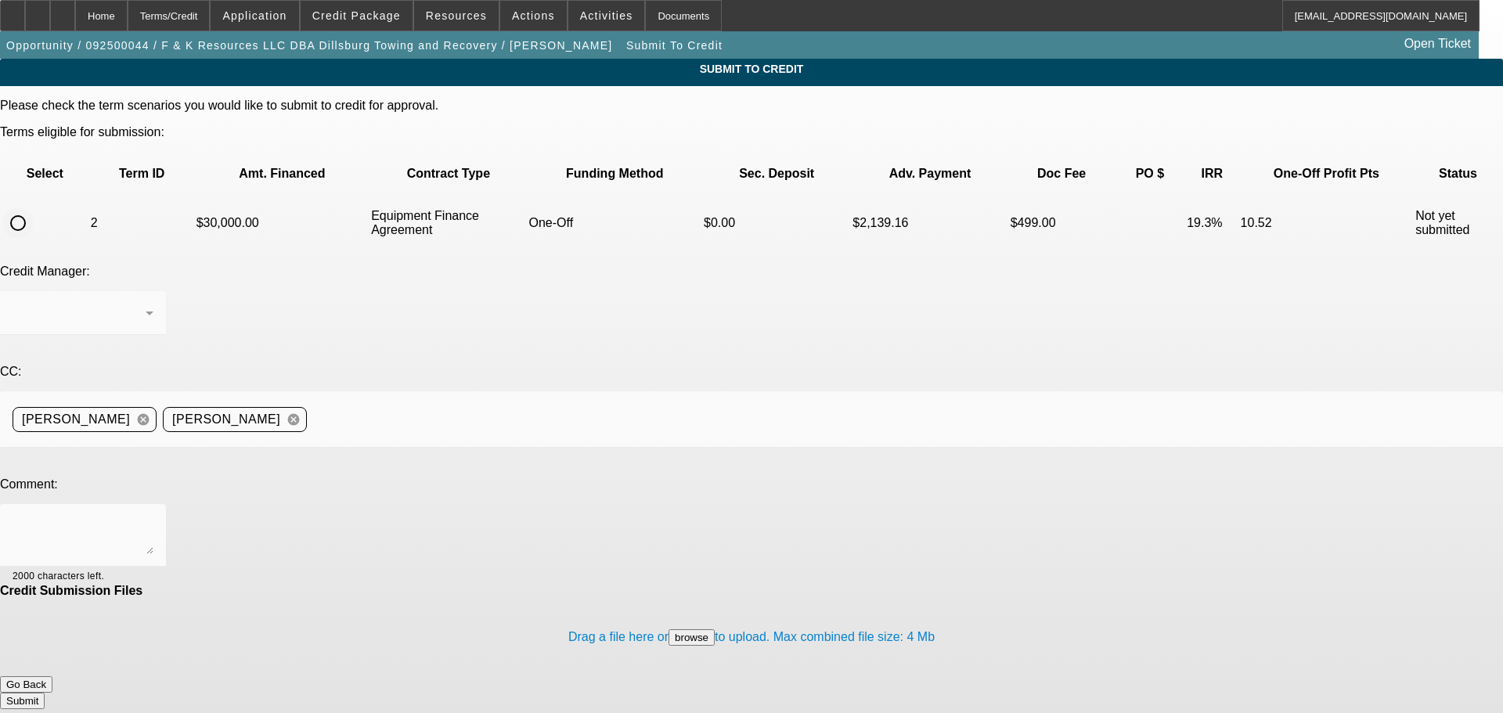
click at [34, 208] on input "radio" at bounding box center [17, 223] width 31 height 31
radio input "true"
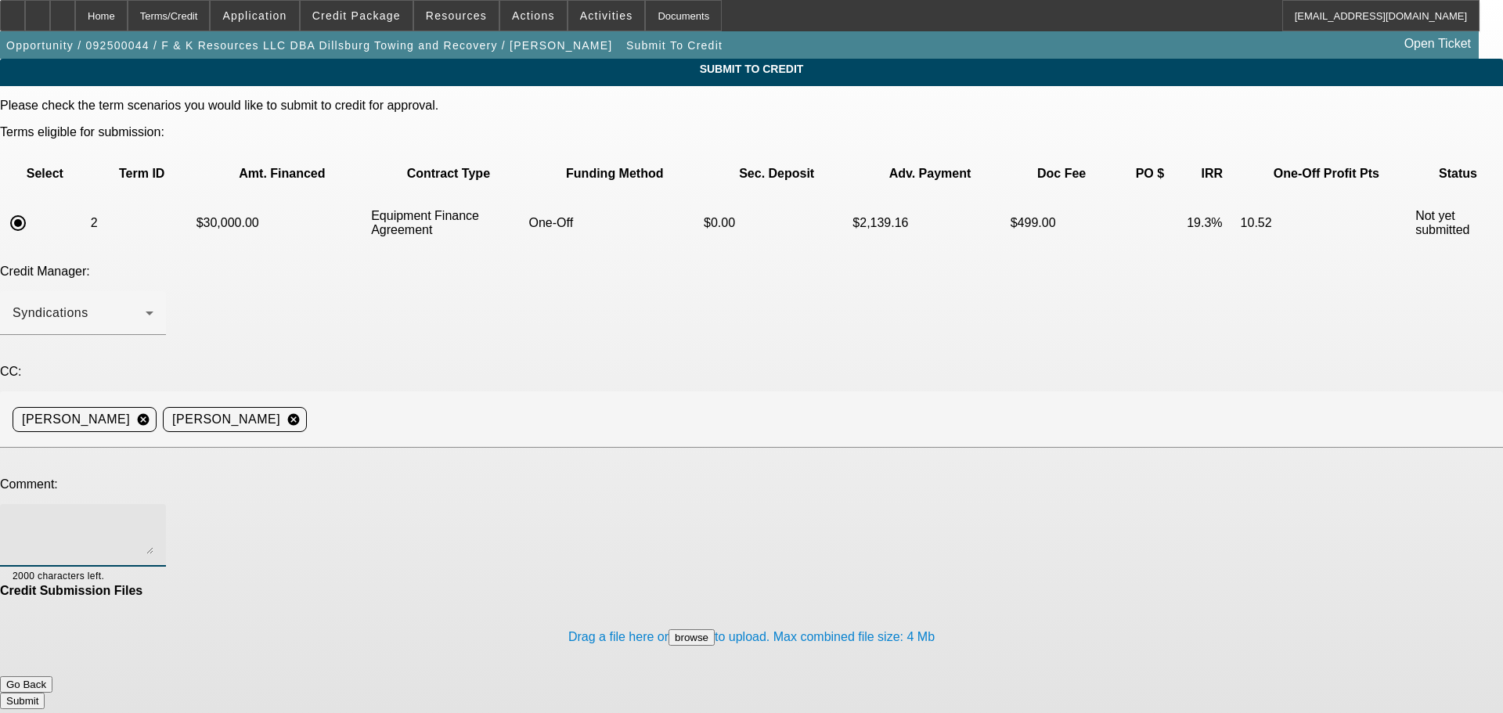
click at [153, 517] on textarea at bounding box center [83, 536] width 141 height 38
type textarea "Hey guys, we were off by a digit--823140669 for the Tax ID."
click at [45, 693] on button "Submit" at bounding box center [22, 701] width 45 height 16
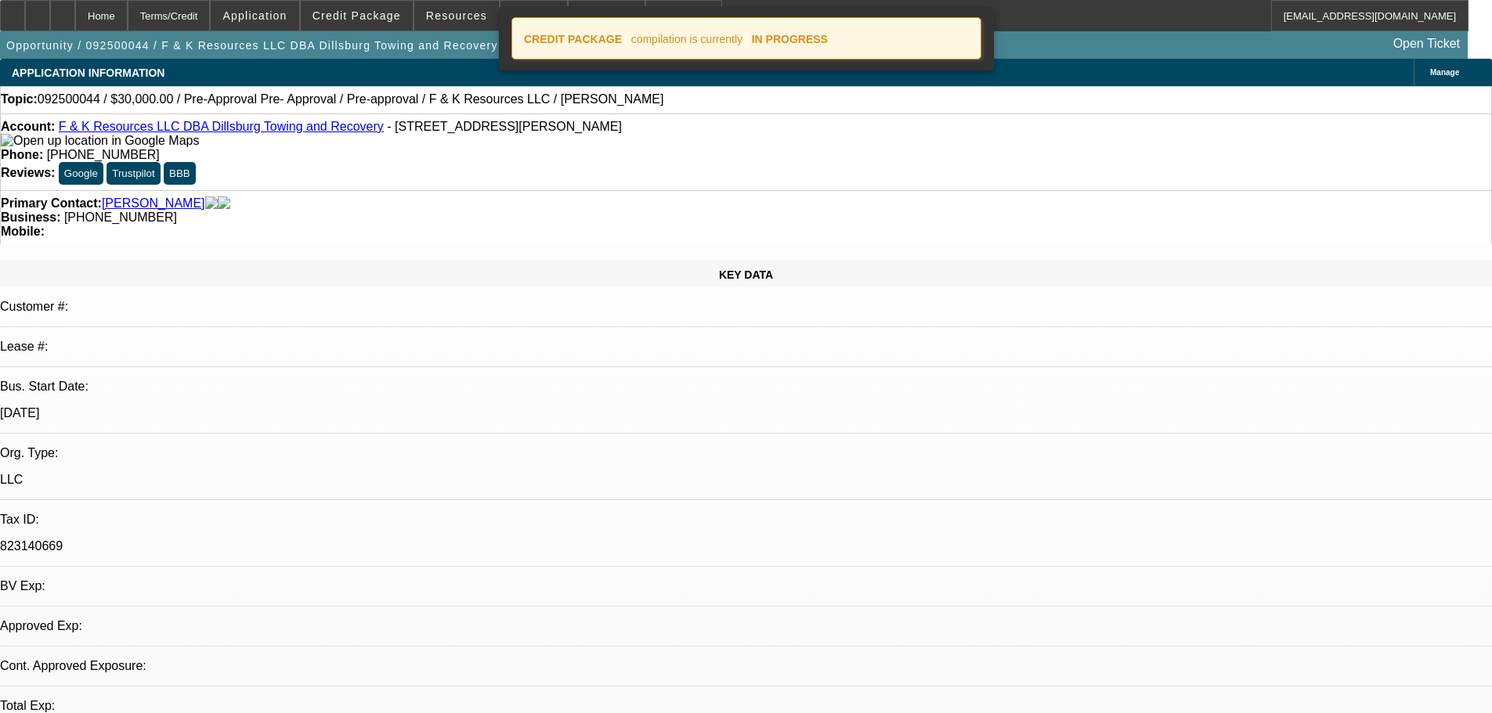
select select "0"
select select "6"
select select "0"
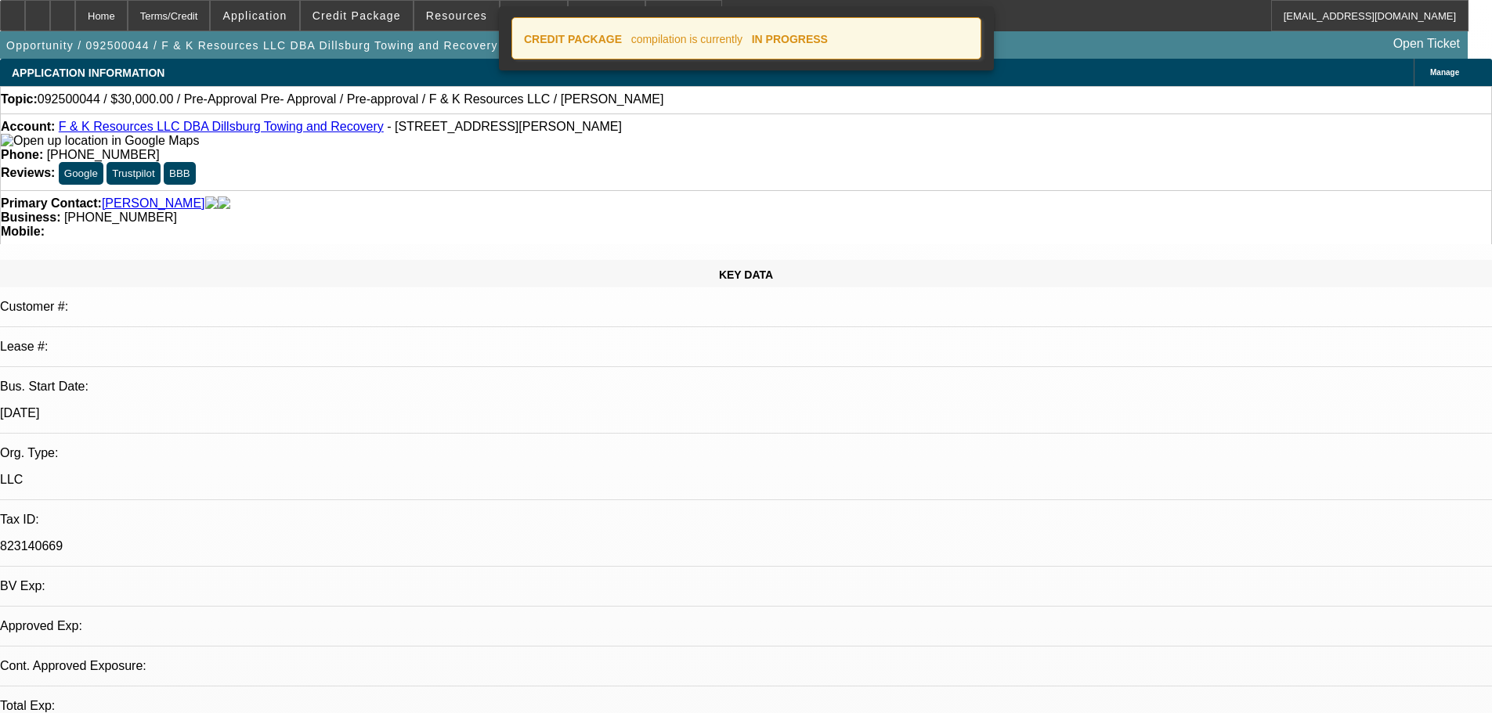
select select "0"
select select "6"
